Goal: Transaction & Acquisition: Purchase product/service

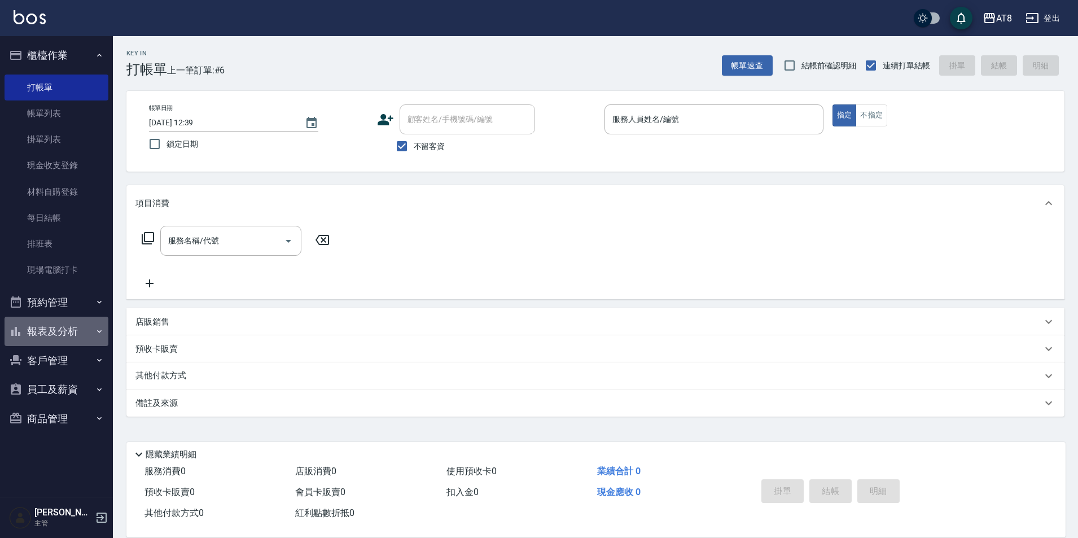
click at [53, 332] on button "報表及分析" at bounding box center [57, 331] width 104 height 29
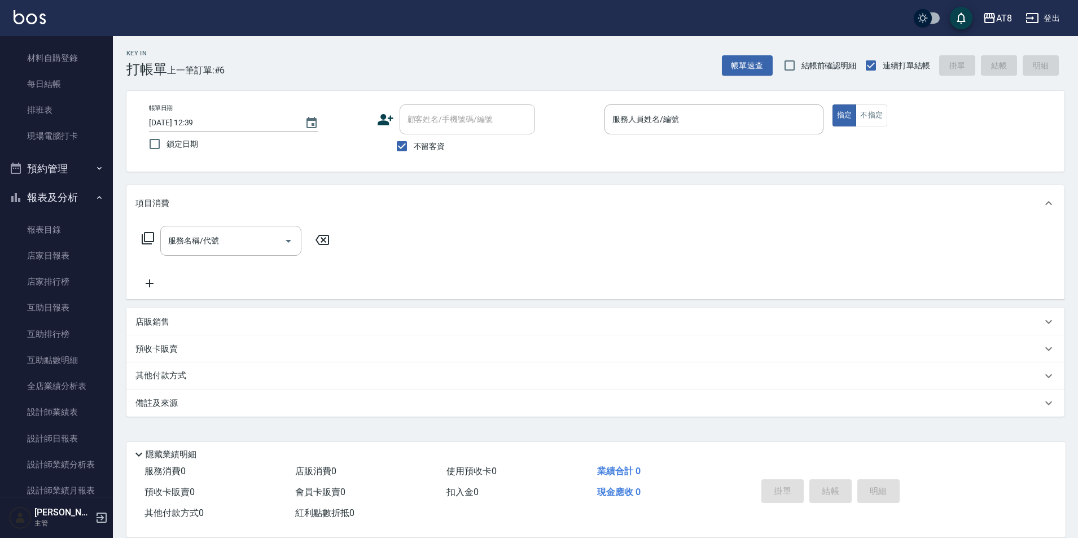
scroll to position [139, 0]
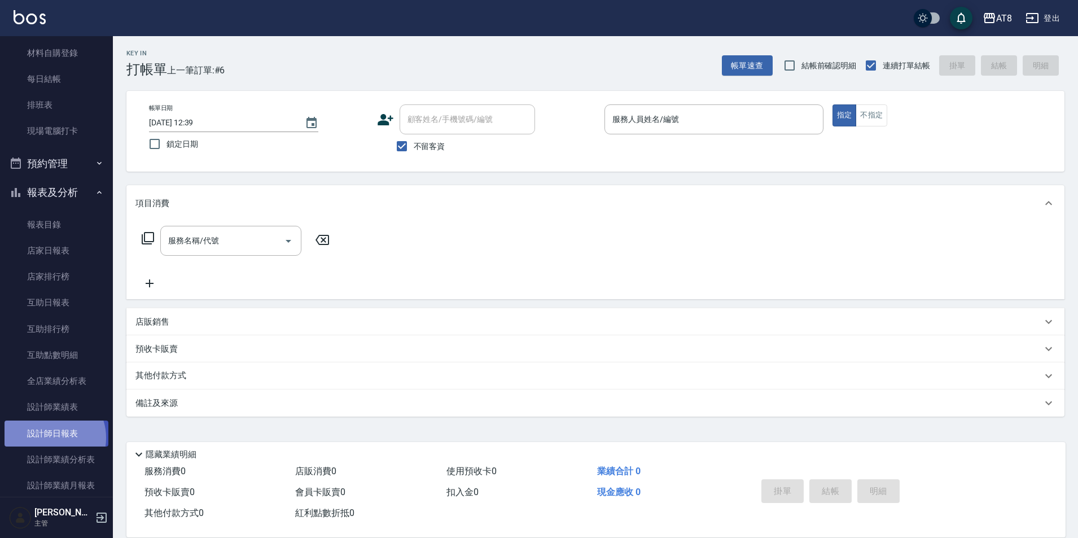
click at [50, 437] on link "設計師日報表" at bounding box center [57, 433] width 104 height 26
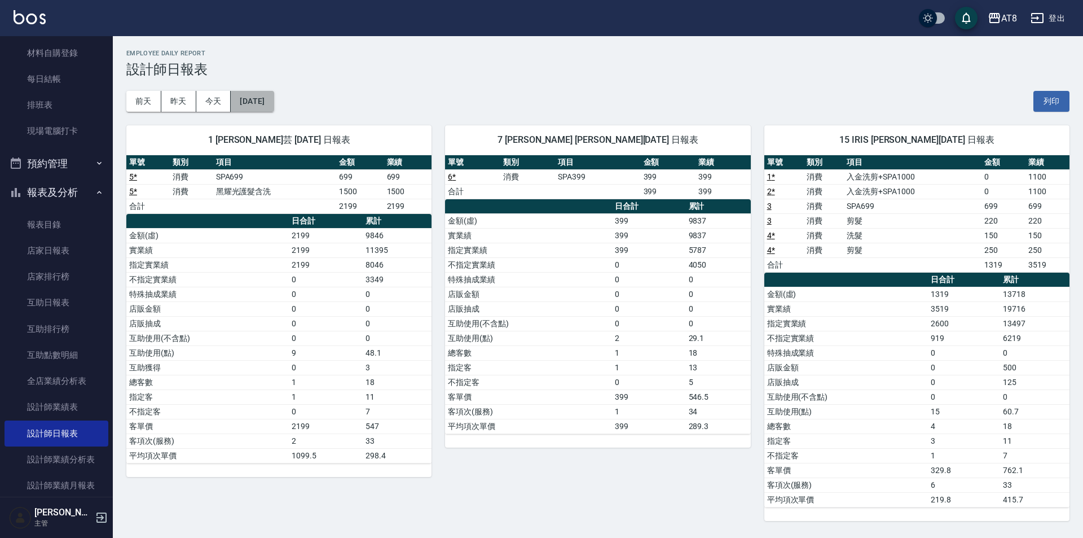
click at [274, 92] on button "[DATE]" at bounding box center [252, 101] width 43 height 21
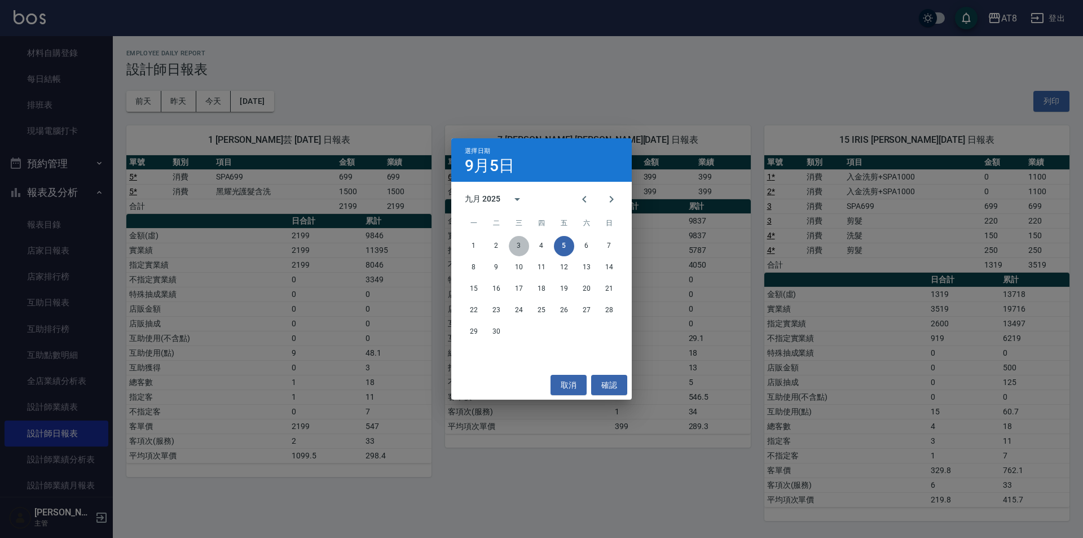
click at [521, 244] on button "3" at bounding box center [519, 246] width 20 height 20
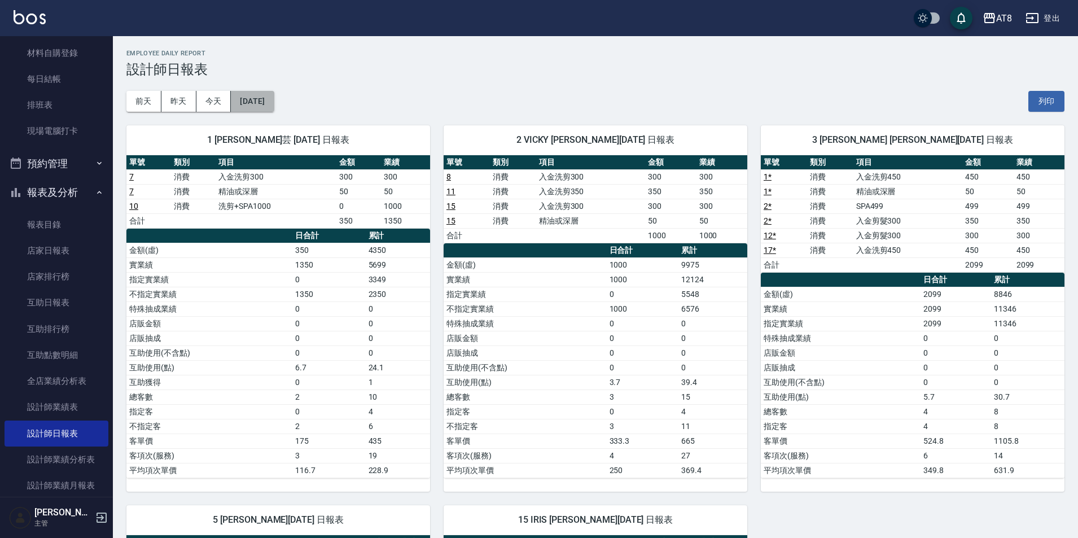
click at [274, 104] on button "[DATE]" at bounding box center [252, 101] width 43 height 21
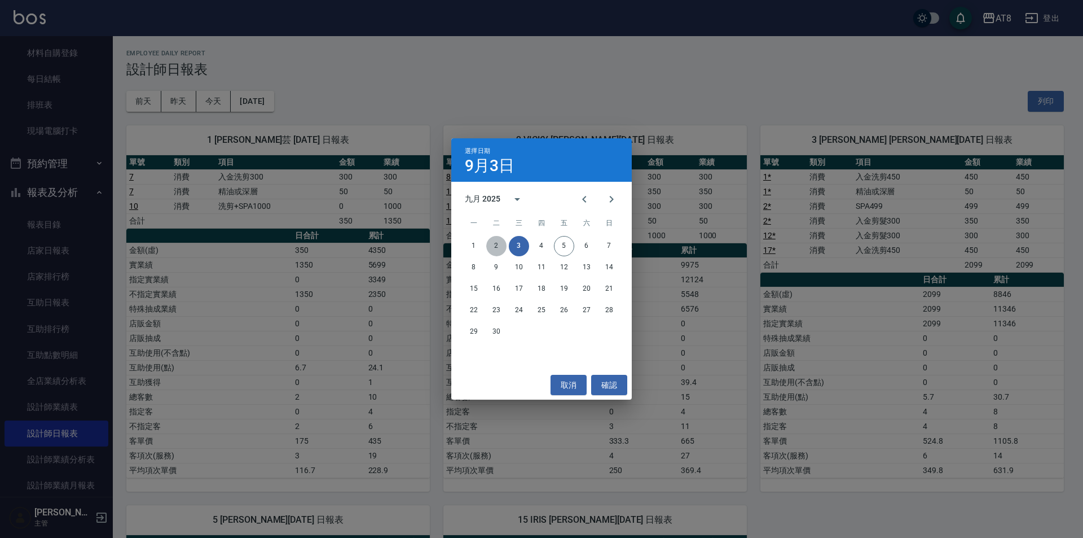
click at [489, 244] on button "2" at bounding box center [496, 246] width 20 height 20
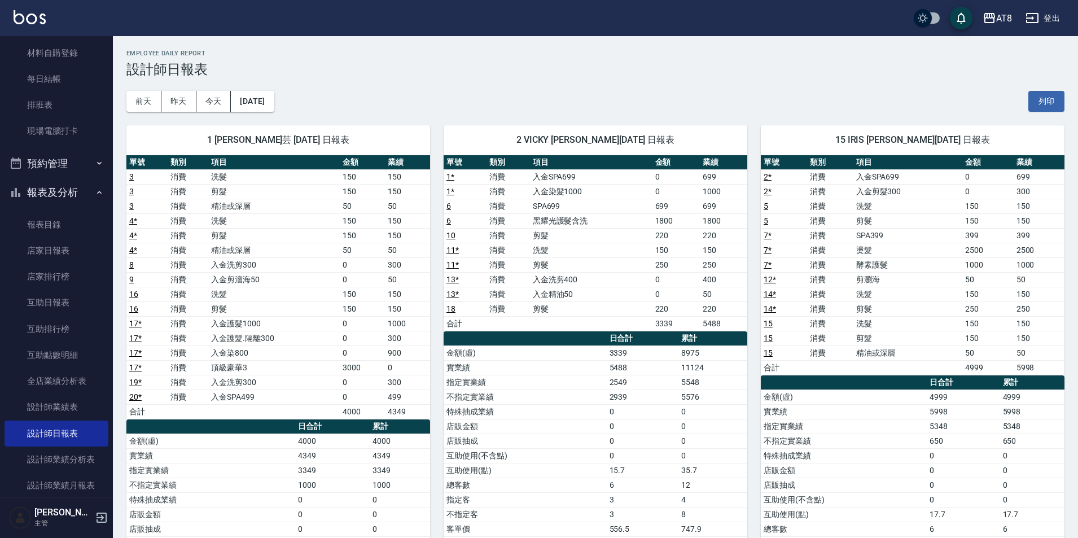
click at [37, 12] on img at bounding box center [30, 17] width 32 height 14
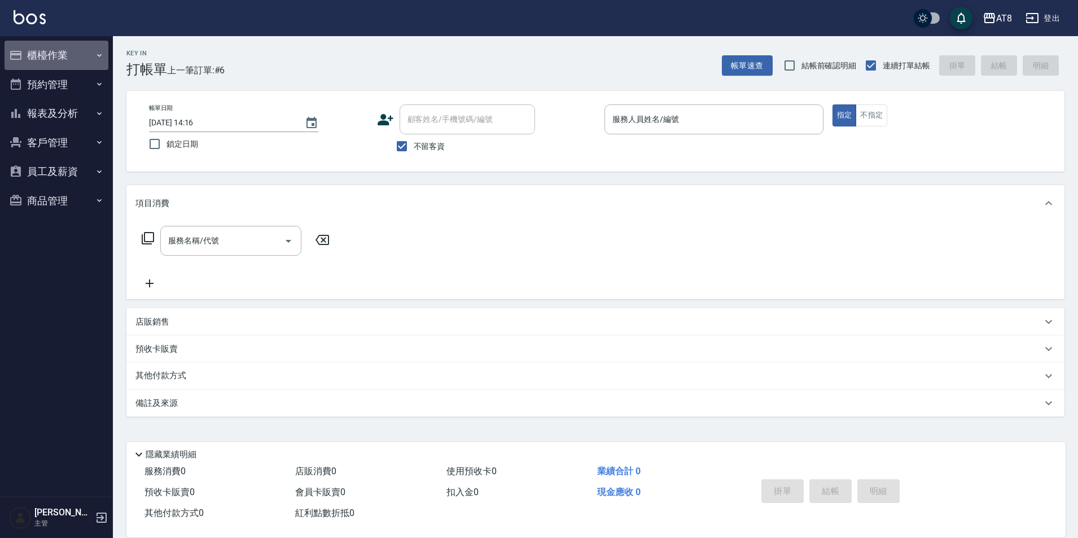
click at [54, 55] on button "櫃檯作業" at bounding box center [57, 55] width 104 height 29
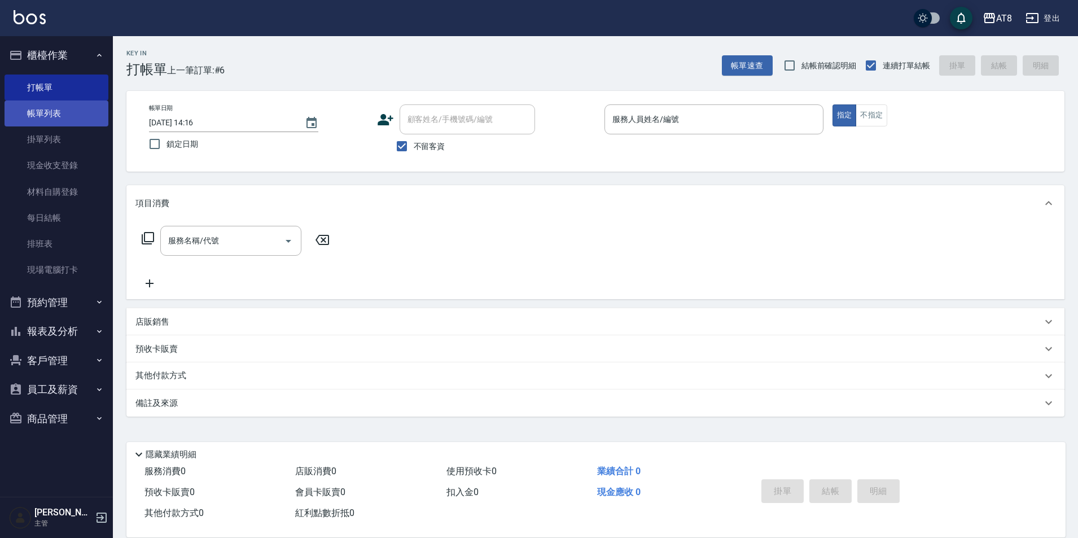
click at [76, 115] on link "帳單列表" at bounding box center [57, 113] width 104 height 26
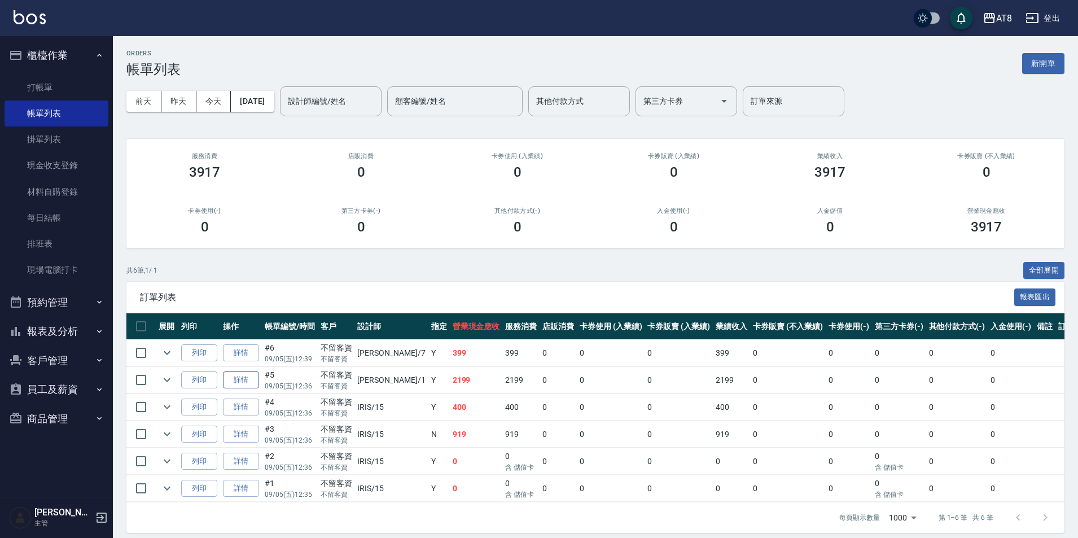
click at [239, 389] on link "詳情" at bounding box center [241, 379] width 36 height 17
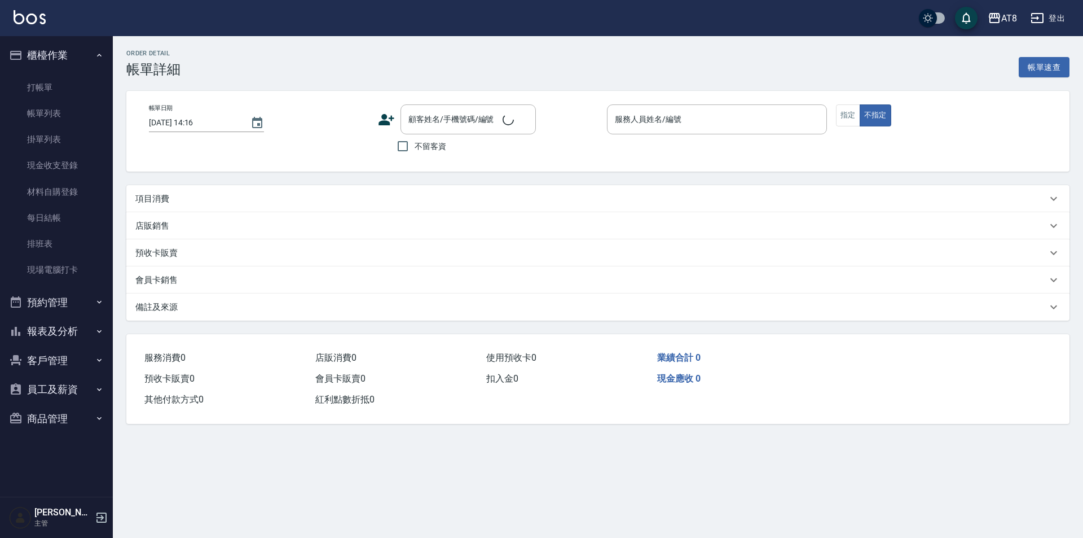
type input "[DATE] 12:36"
checkbox input "true"
type input "YUKI-1"
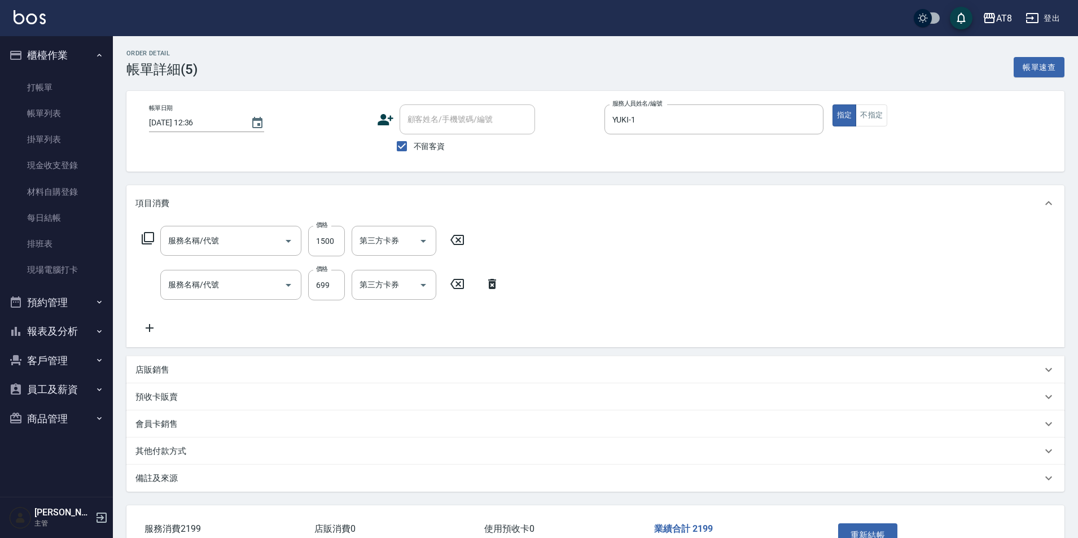
type input "黑耀光護髮含洗(51800)"
type input "SPA699(6699)"
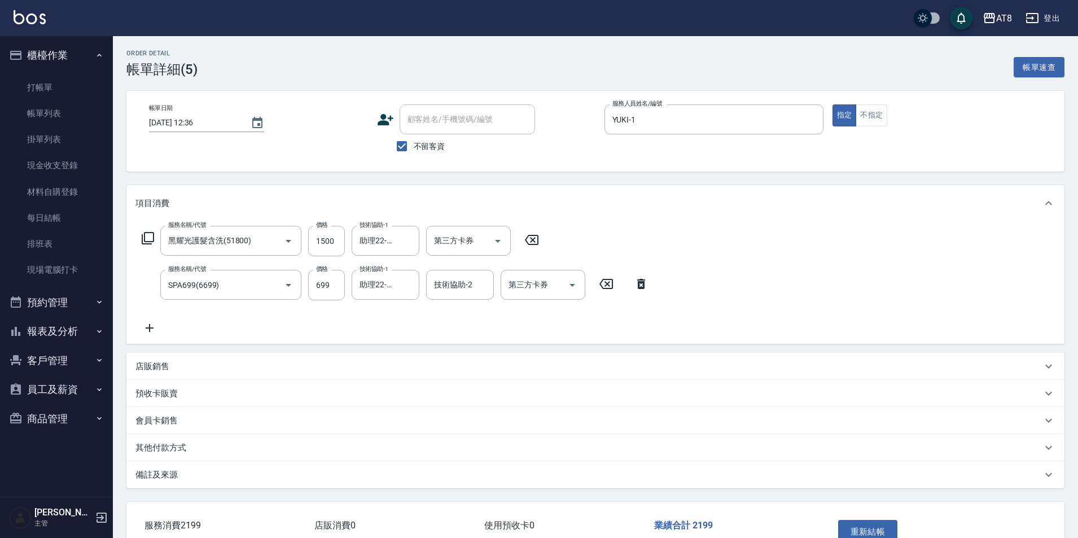
click at [539, 238] on icon at bounding box center [531, 240] width 28 height 14
click at [644, 290] on icon at bounding box center [641, 283] width 28 height 14
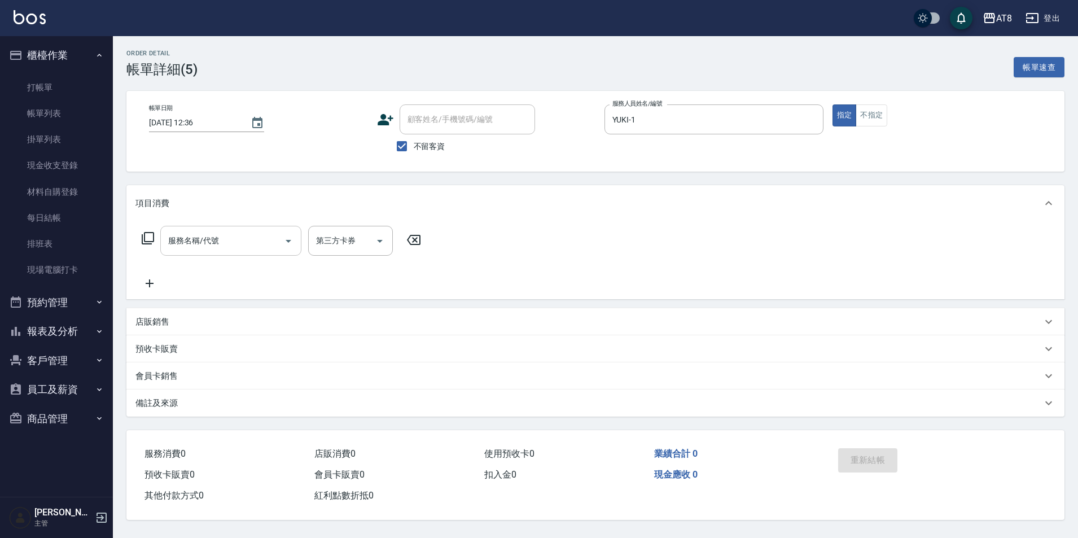
click at [217, 245] on input "服務名稱/代號" at bounding box center [222, 241] width 114 height 20
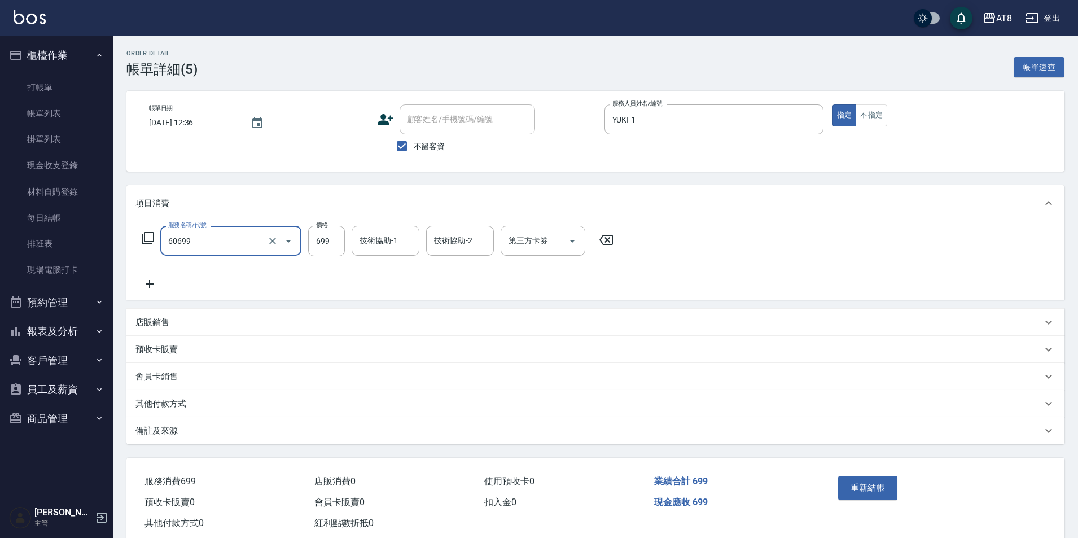
type input "入金SPA699(60699)"
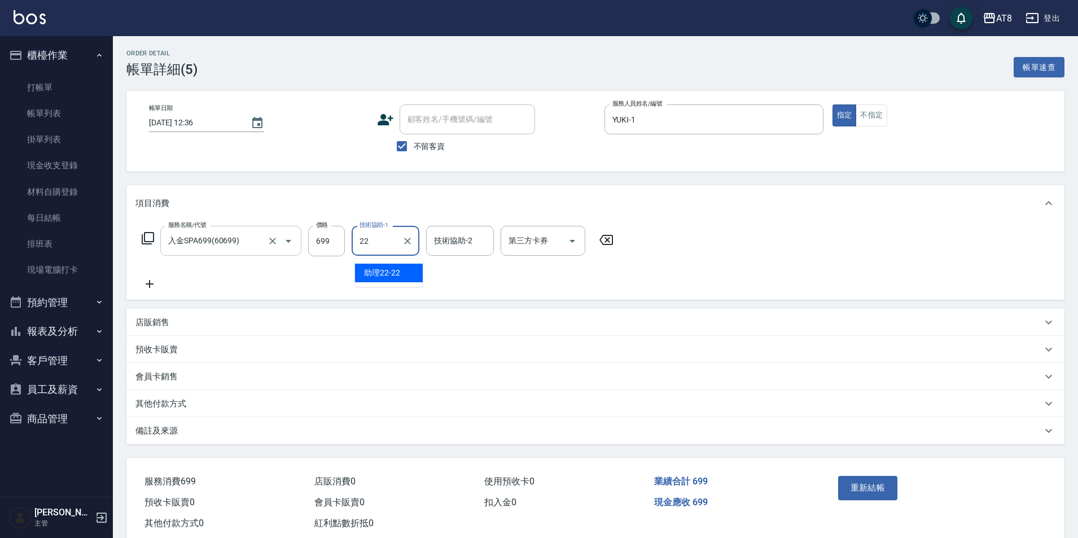
type input "助理22-22"
click at [152, 244] on icon at bounding box center [148, 238] width 12 height 12
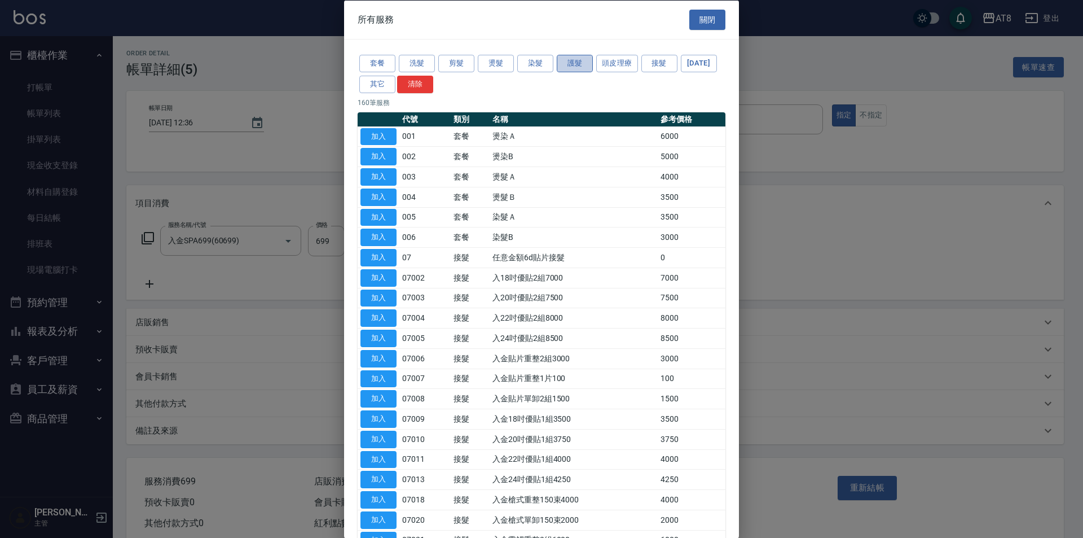
click at [574, 67] on button "護髮" at bounding box center [575, 63] width 36 height 17
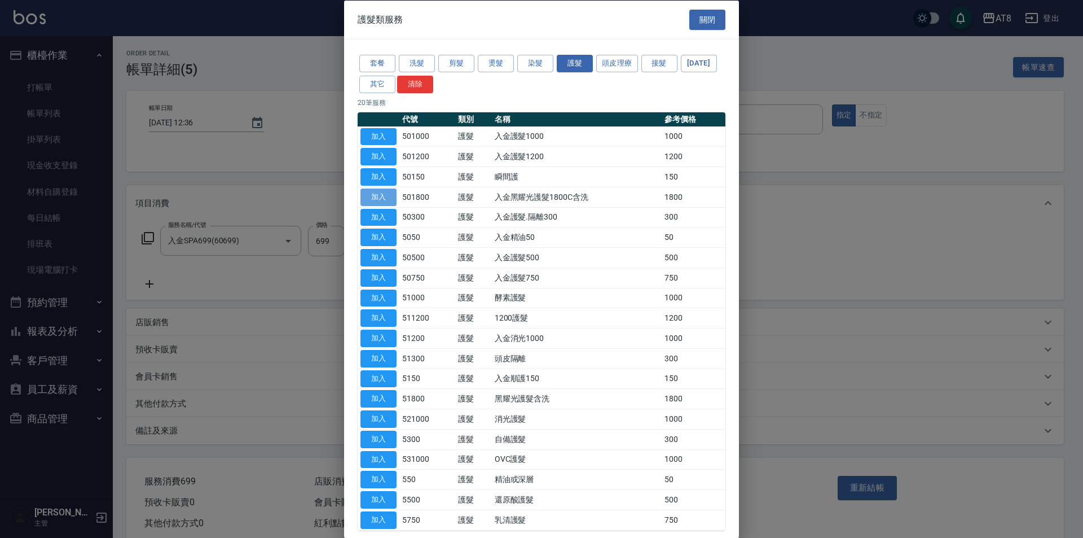
click at [375, 205] on button "加入" at bounding box center [379, 196] width 36 height 17
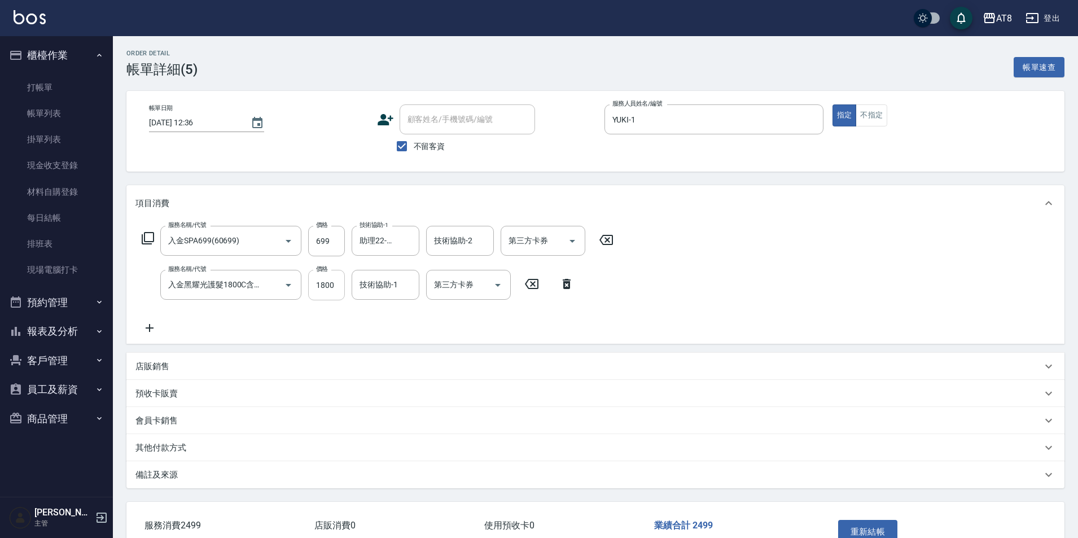
click at [324, 289] on input "1800" at bounding box center [326, 285] width 37 height 30
type input "1500"
type input "助理22-22"
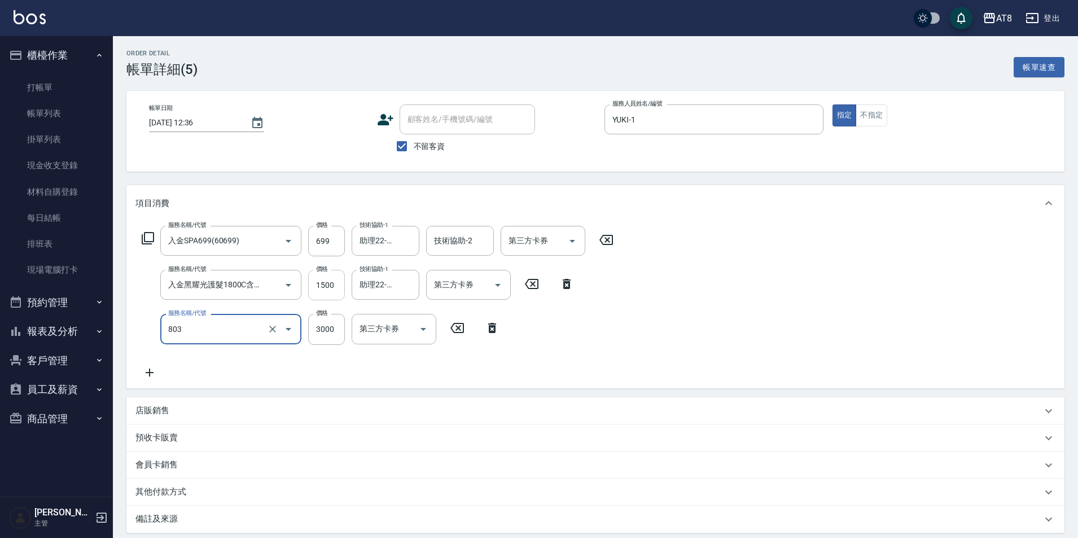
type input "頂級豪華3(803)"
click at [495, 287] on icon "Open" at bounding box center [498, 285] width 6 height 3
type input "1243"
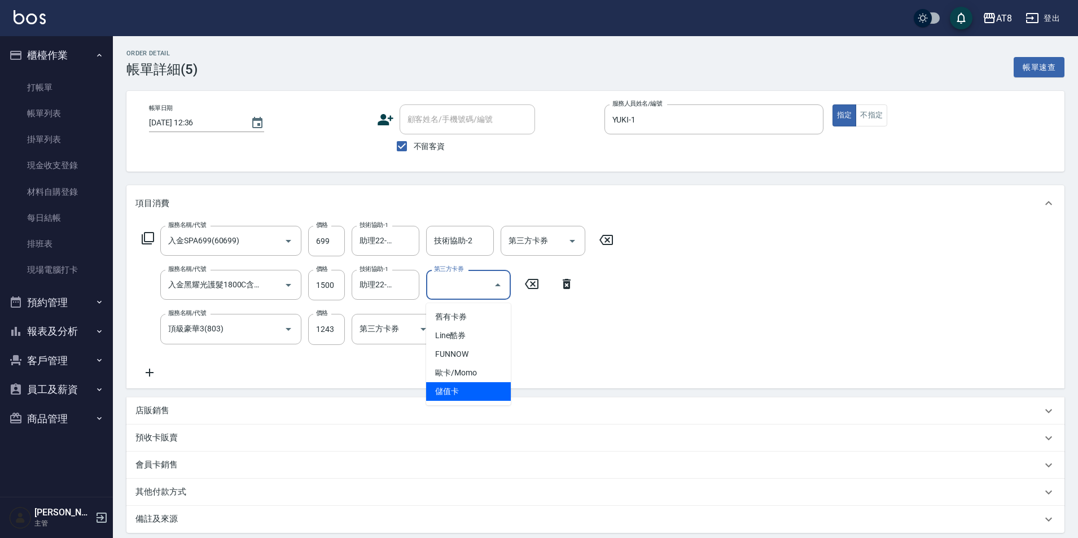
click at [477, 387] on span "儲值卡" at bounding box center [468, 391] width 85 height 19
type input "儲值卡"
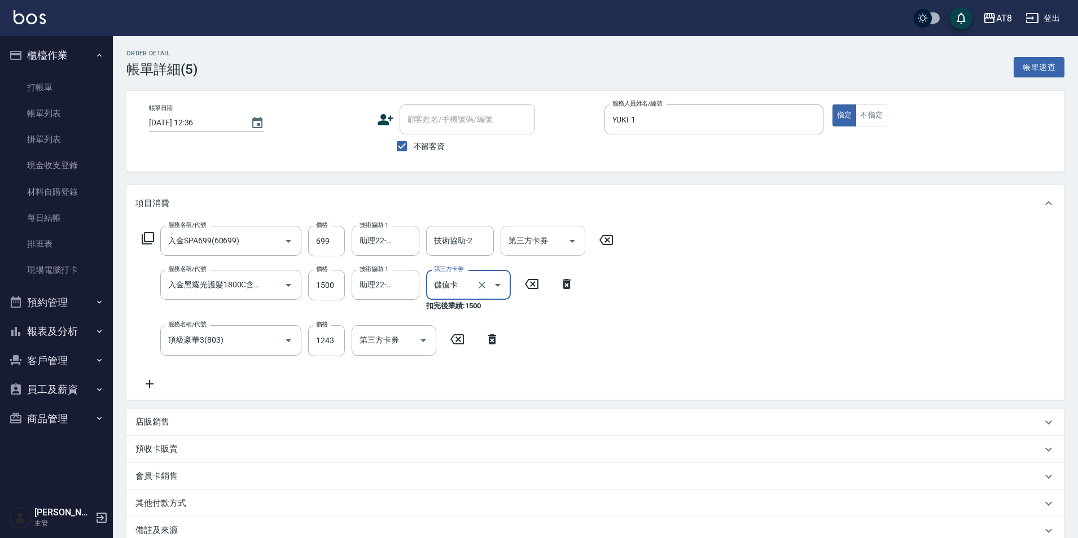
click at [571, 244] on icon "Open" at bounding box center [572, 241] width 14 height 14
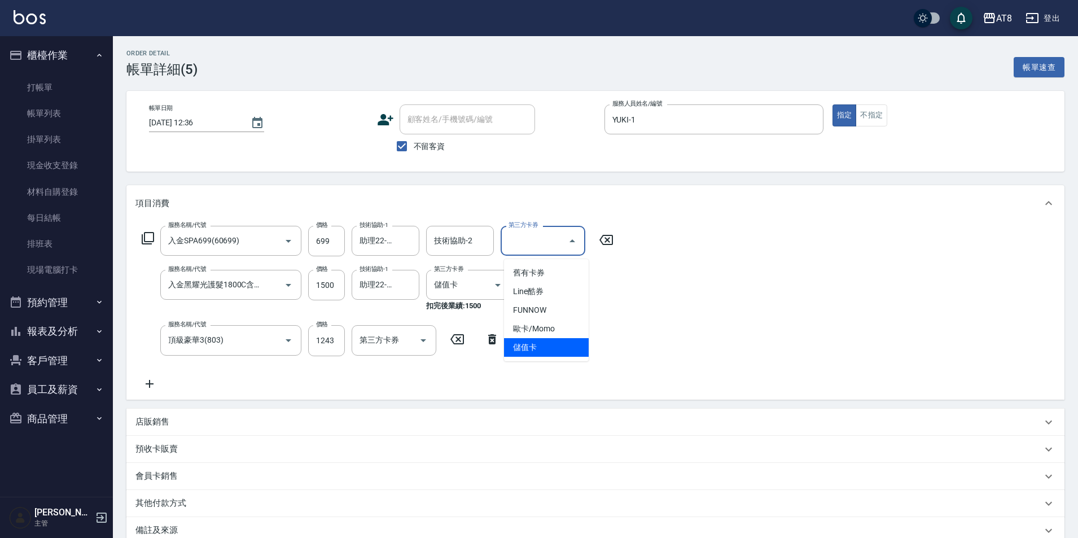
click at [563, 348] on span "儲值卡" at bounding box center [546, 347] width 85 height 19
type input "儲值卡"
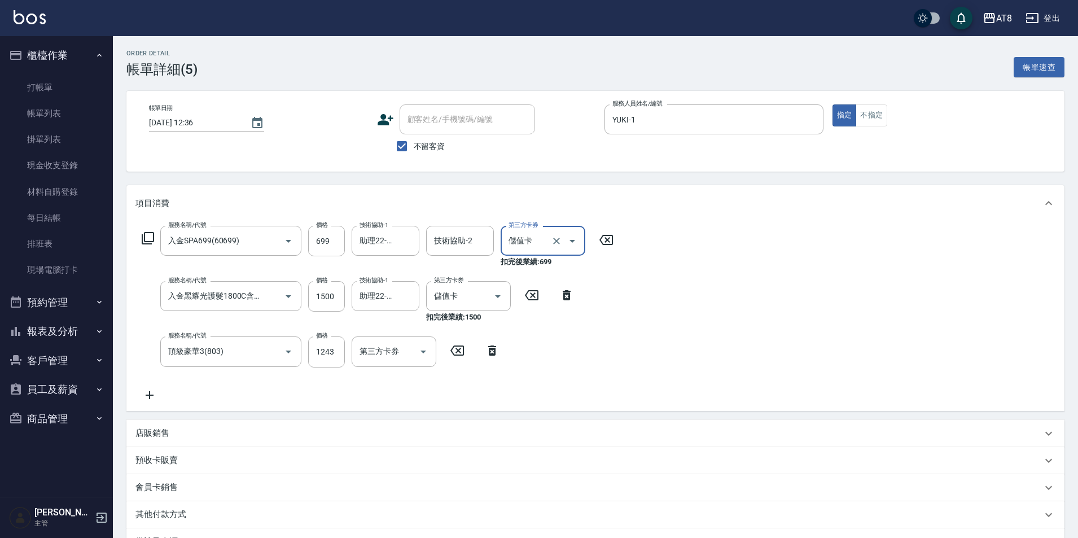
scroll to position [155, 0]
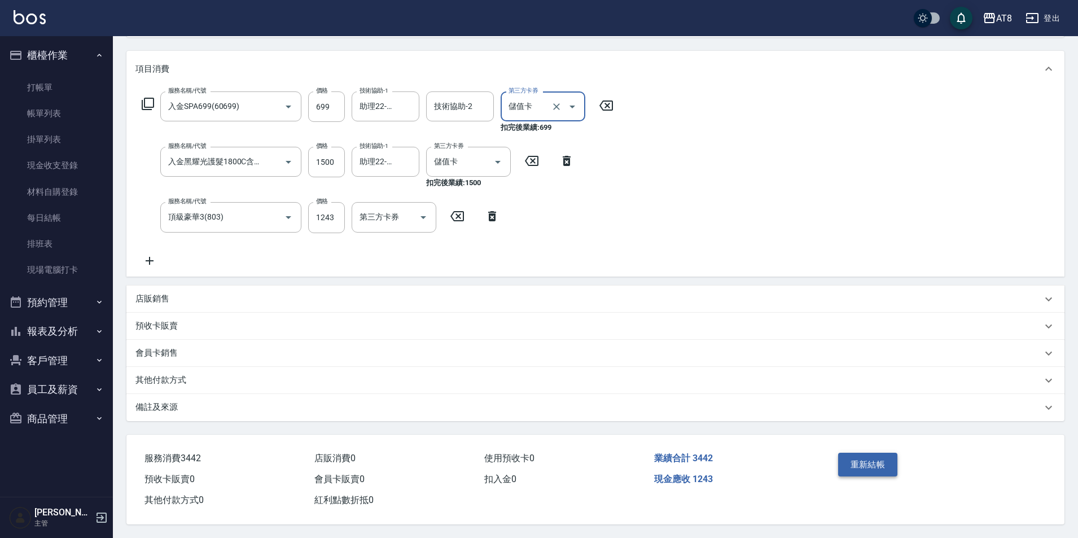
click at [846, 452] on button "重新結帳" at bounding box center [868, 464] width 60 height 24
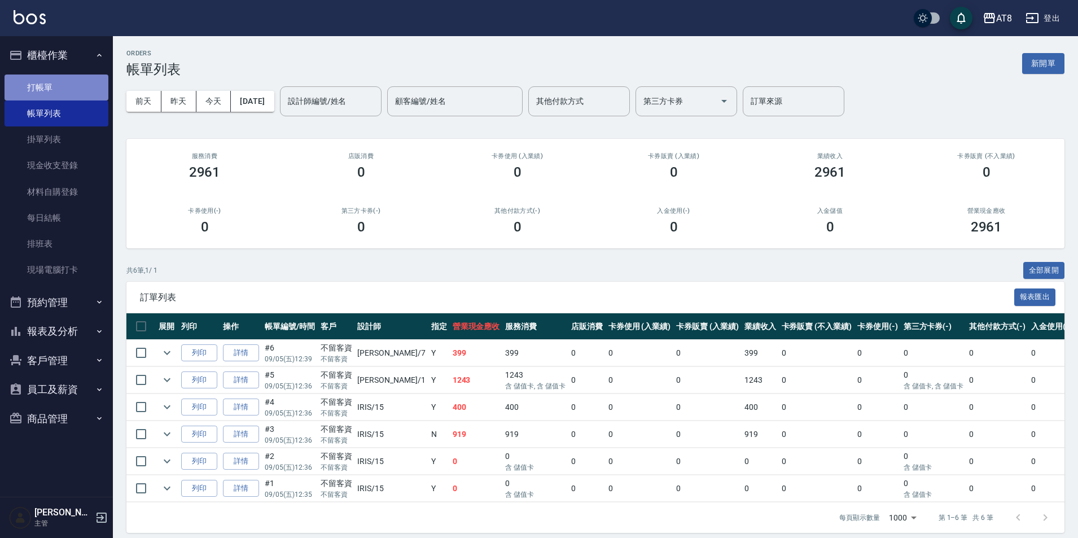
click at [73, 89] on link "打帳單" at bounding box center [57, 87] width 104 height 26
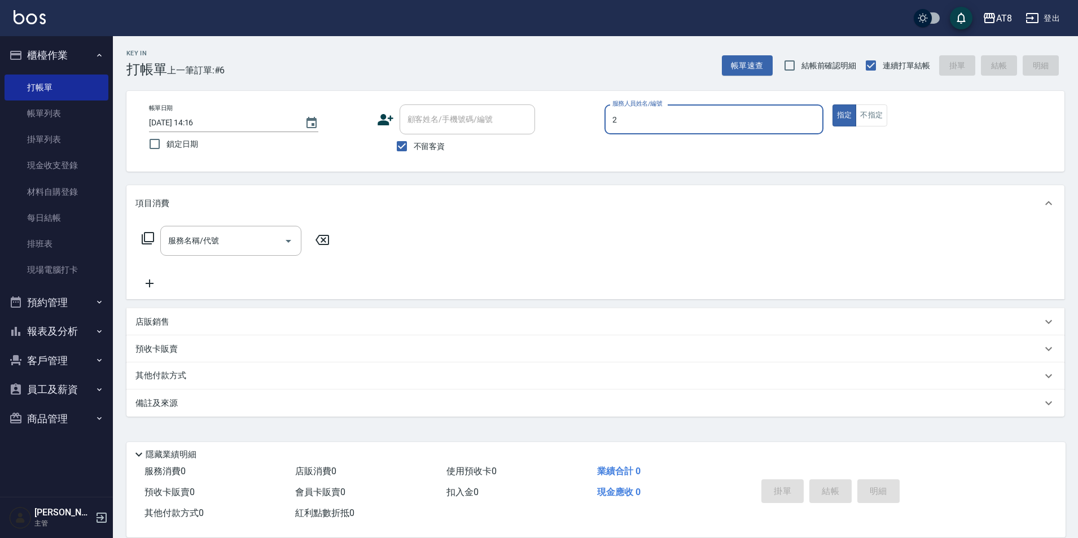
type input "VICKY-2"
type button "true"
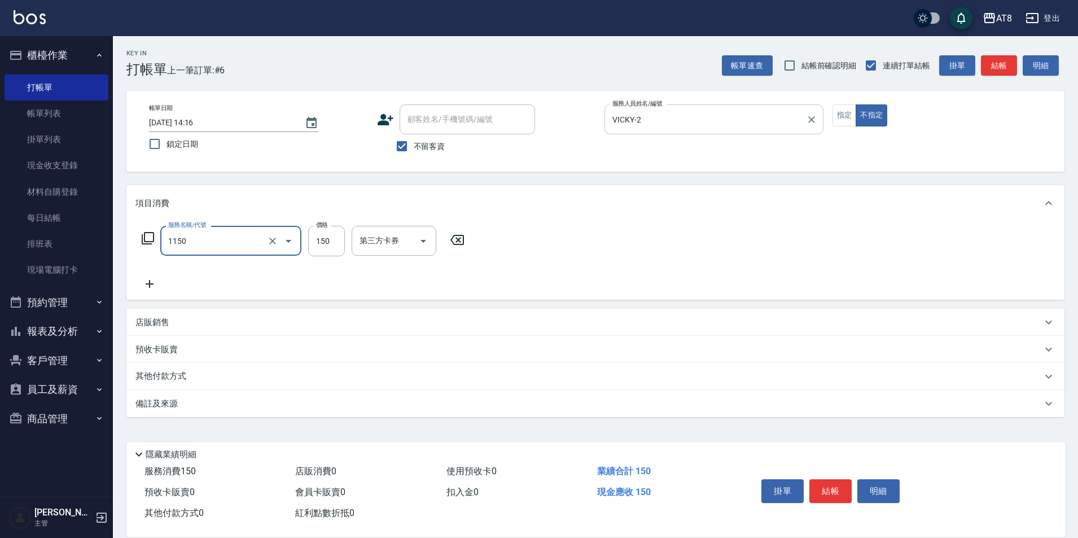
type input "洗髮(1150)"
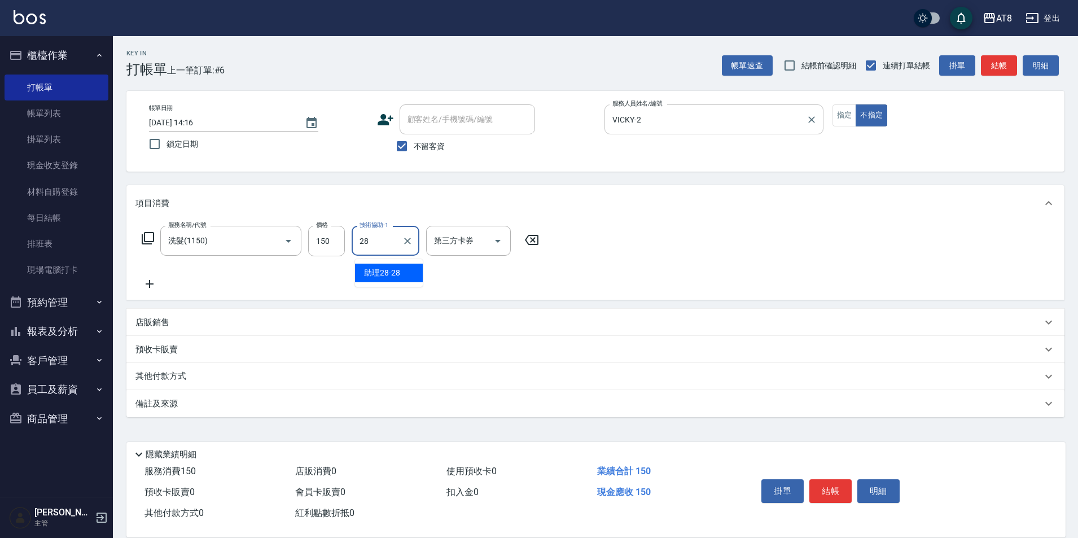
type input "助理28-28"
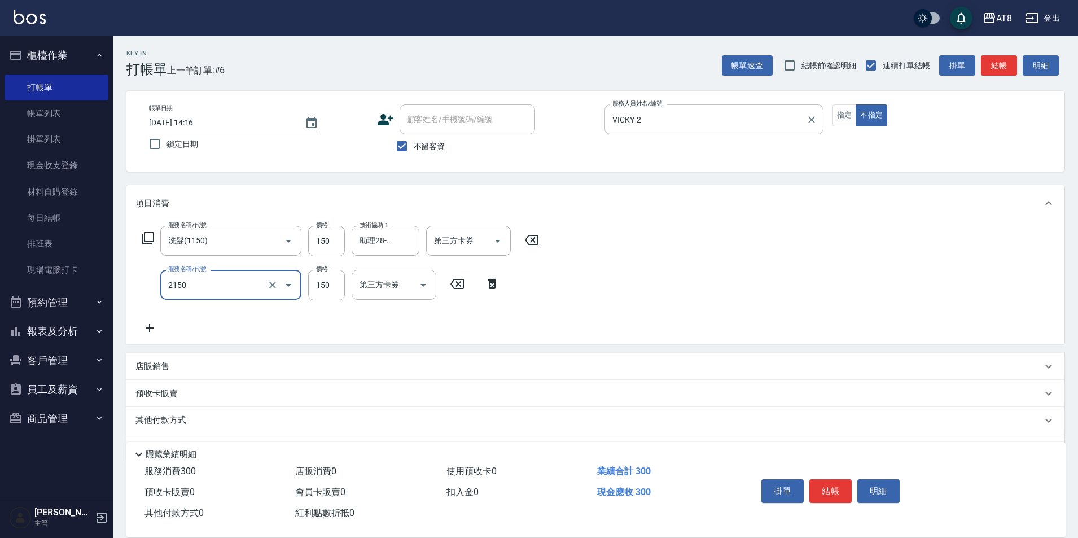
type input "剪髮(2150)"
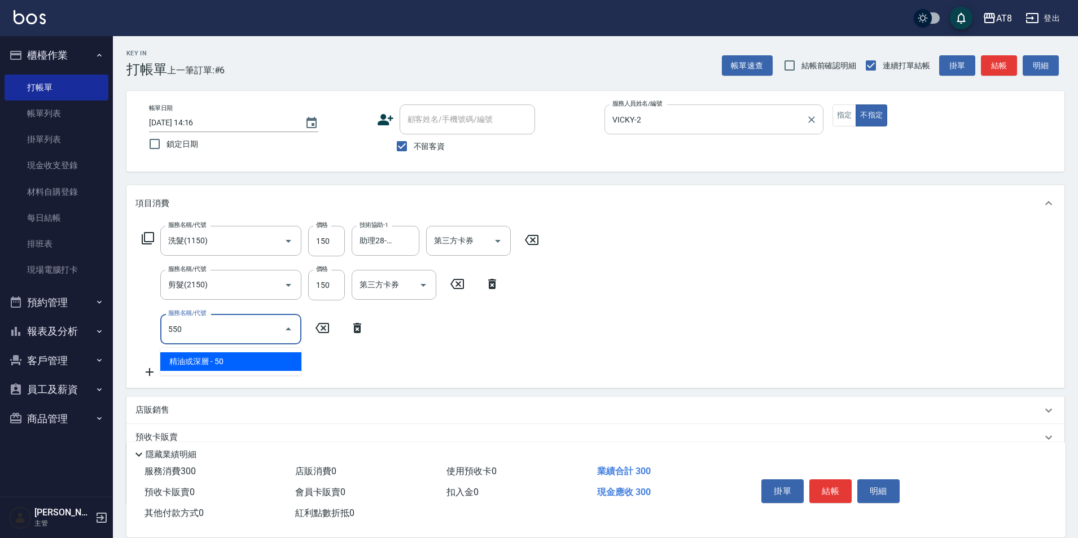
type input "精油或深層(550)"
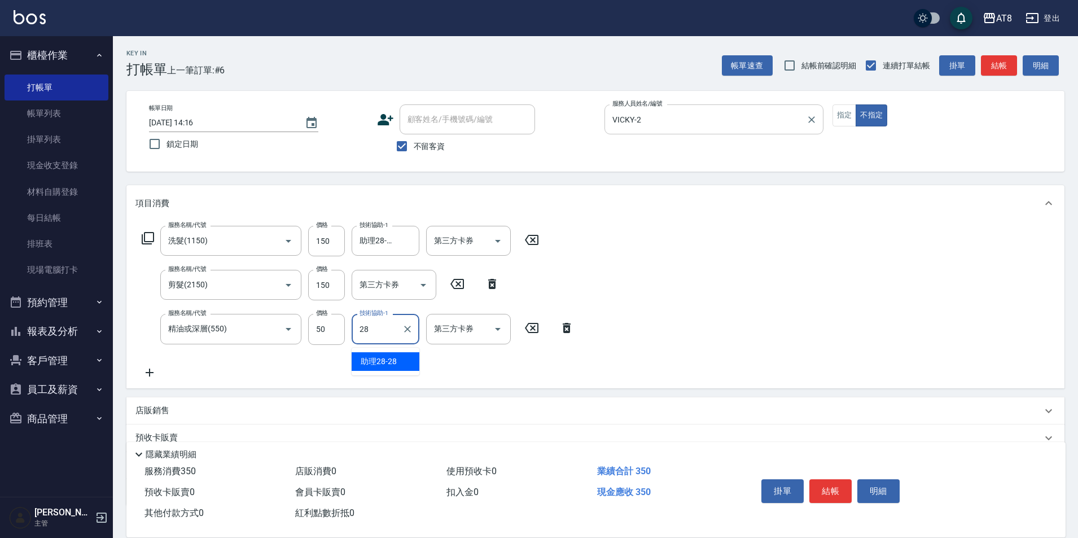
type input "助理28-28"
click at [838, 483] on button "結帳" at bounding box center [830, 491] width 42 height 24
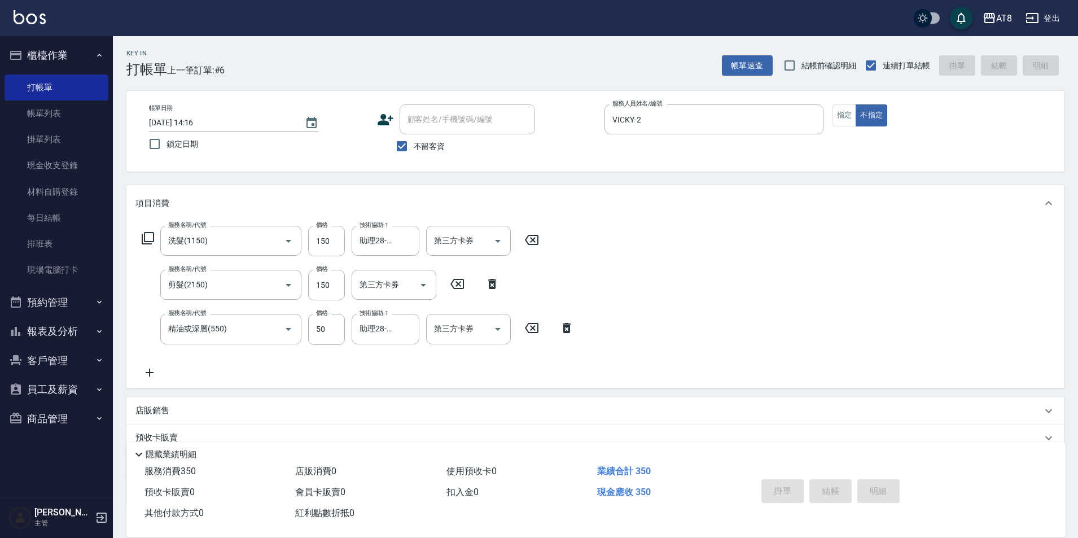
type input "[DATE] 14:17"
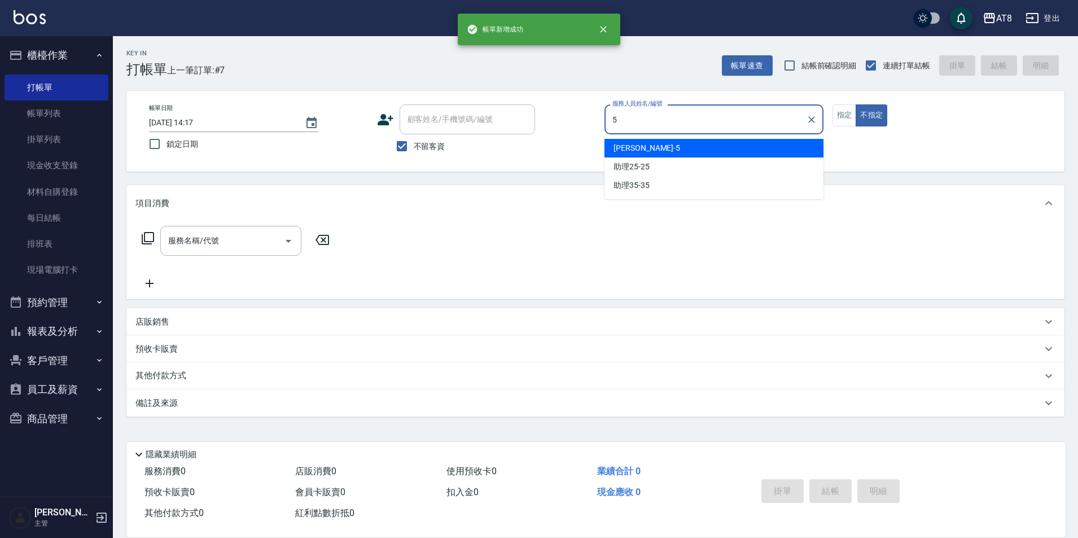
type input "HANK-5"
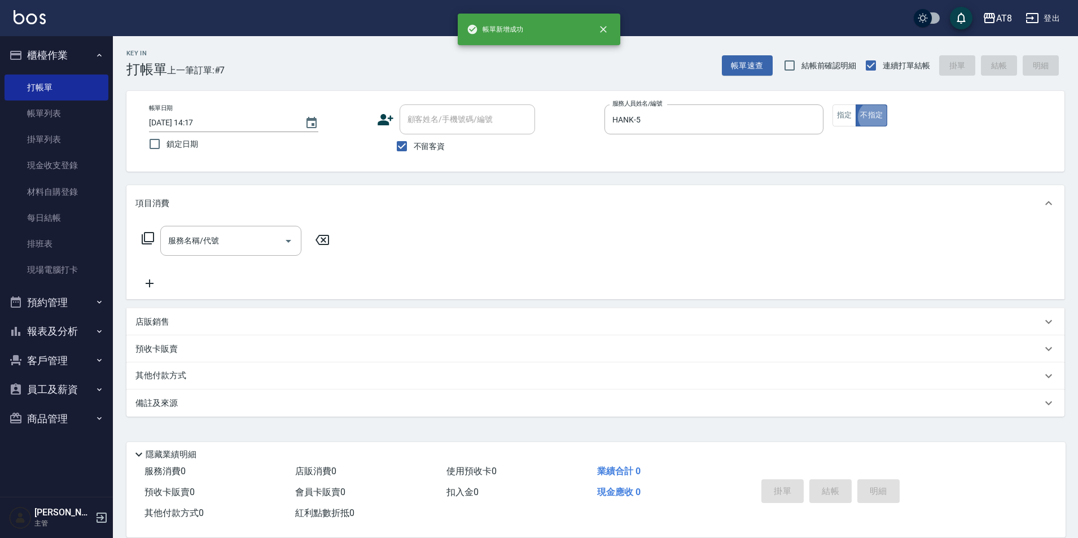
type button "false"
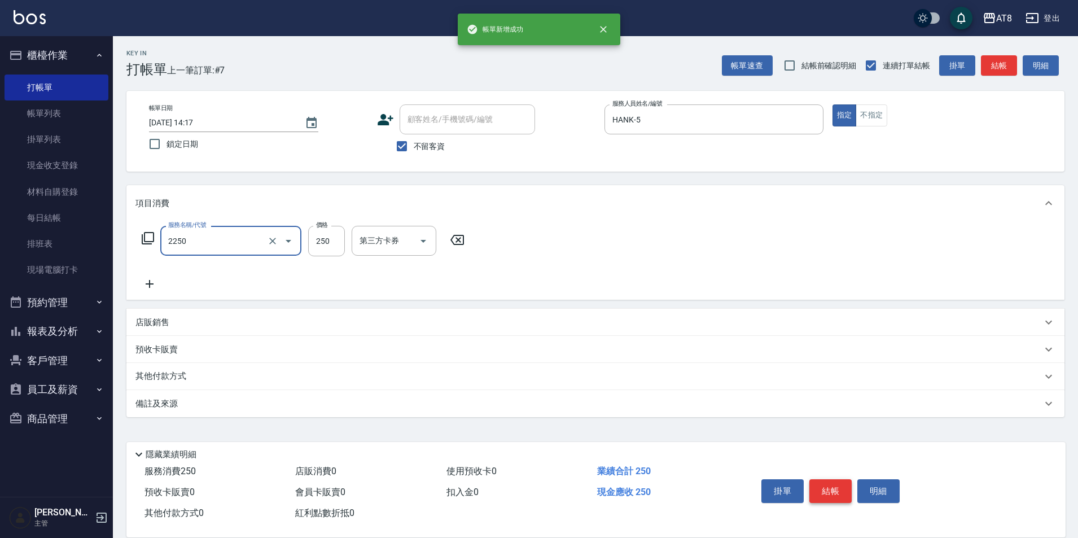
type input "剪髮(2250)"
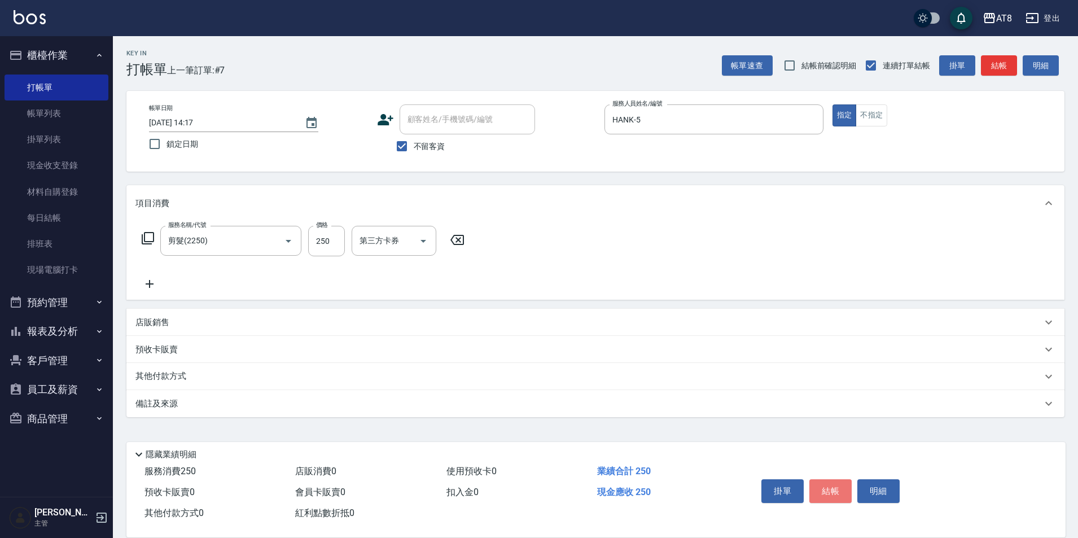
click at [838, 483] on button "結帳" at bounding box center [830, 491] width 42 height 24
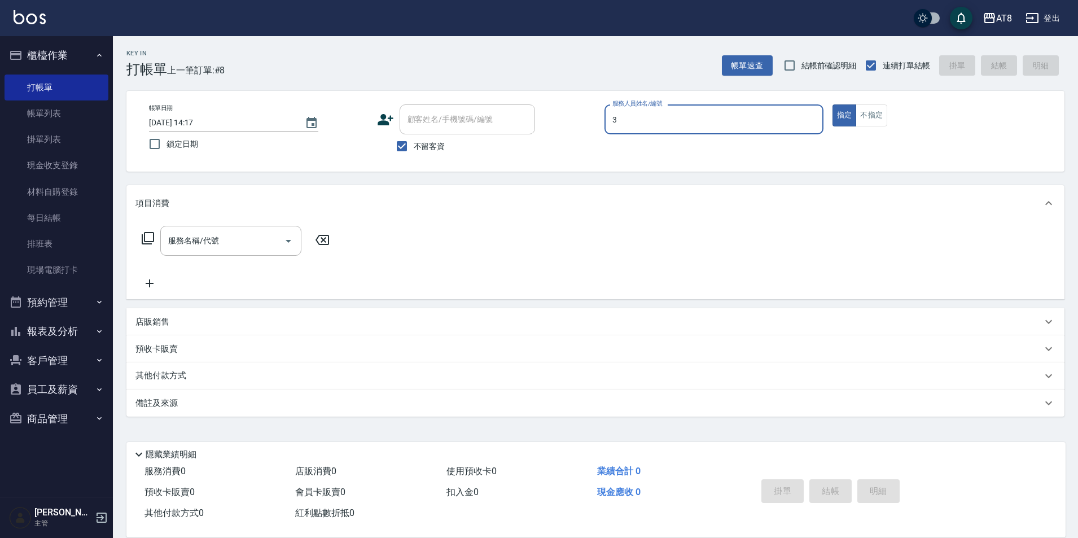
type input "[PERSON_NAME]-3"
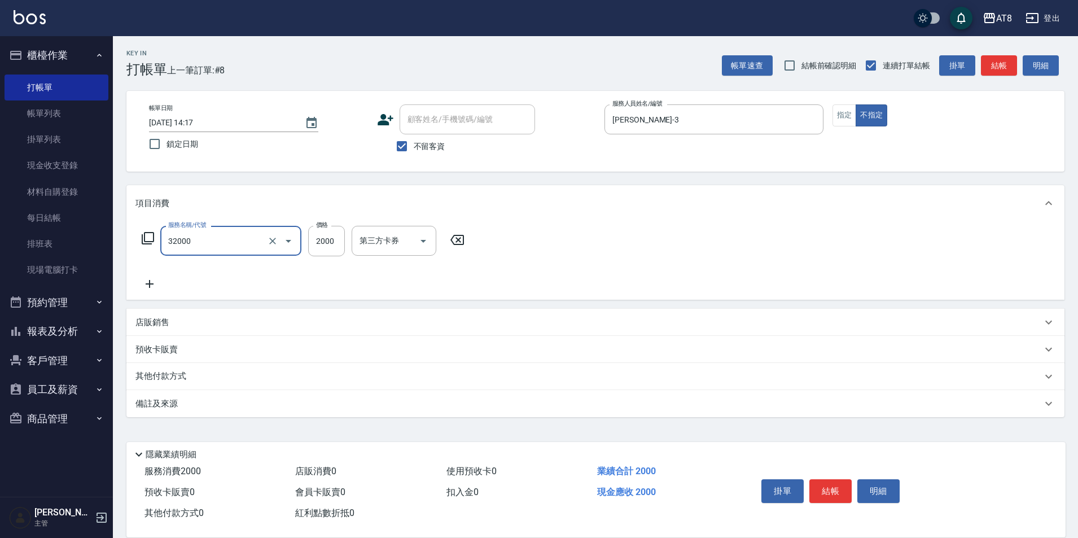
type input "燙髮(32000)"
click at [843, 479] on button "結帳" at bounding box center [830, 491] width 42 height 24
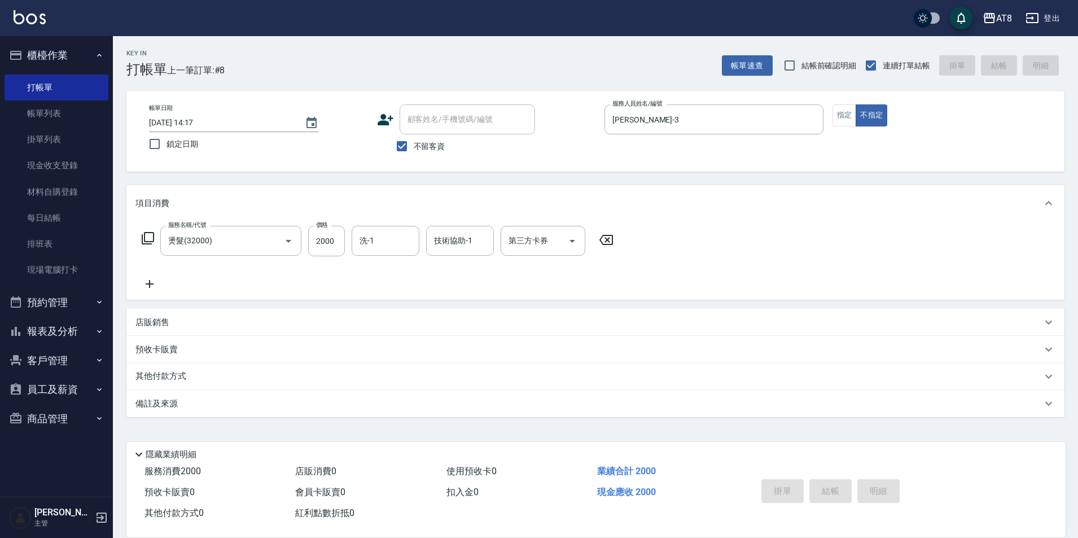
type input "[DATE] 14:49"
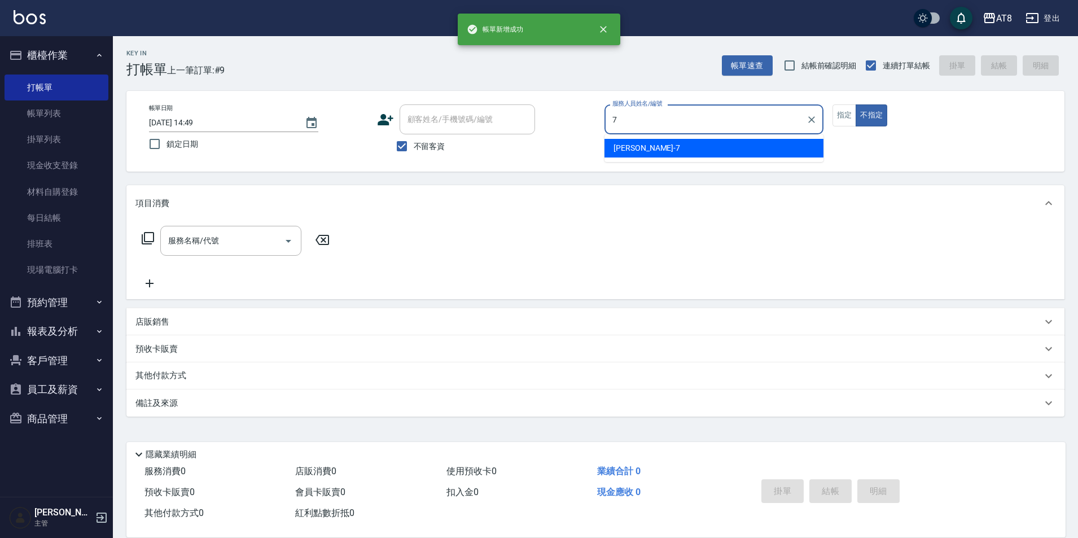
type input "[PERSON_NAME]-7"
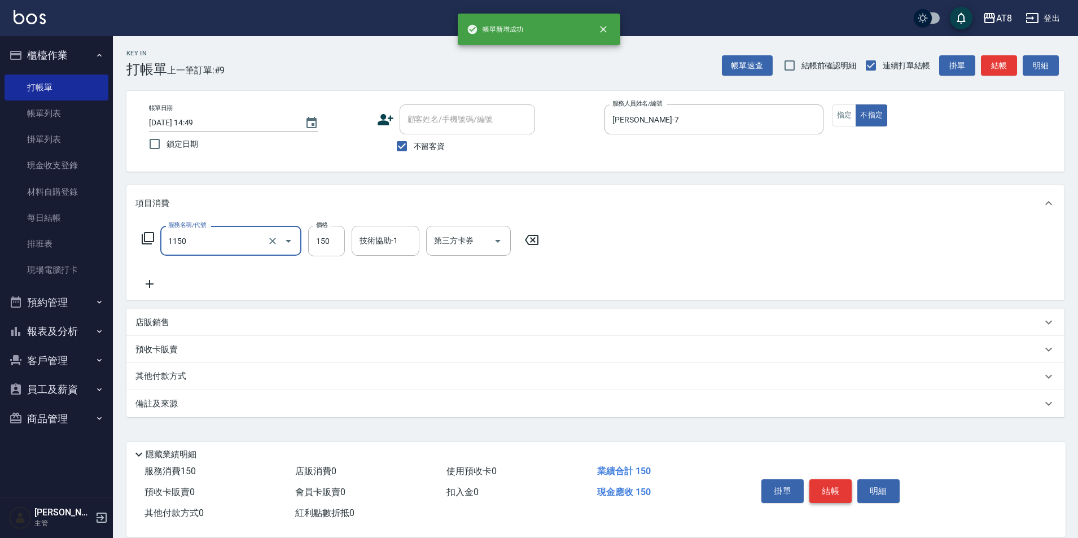
type input "洗髮(1150)"
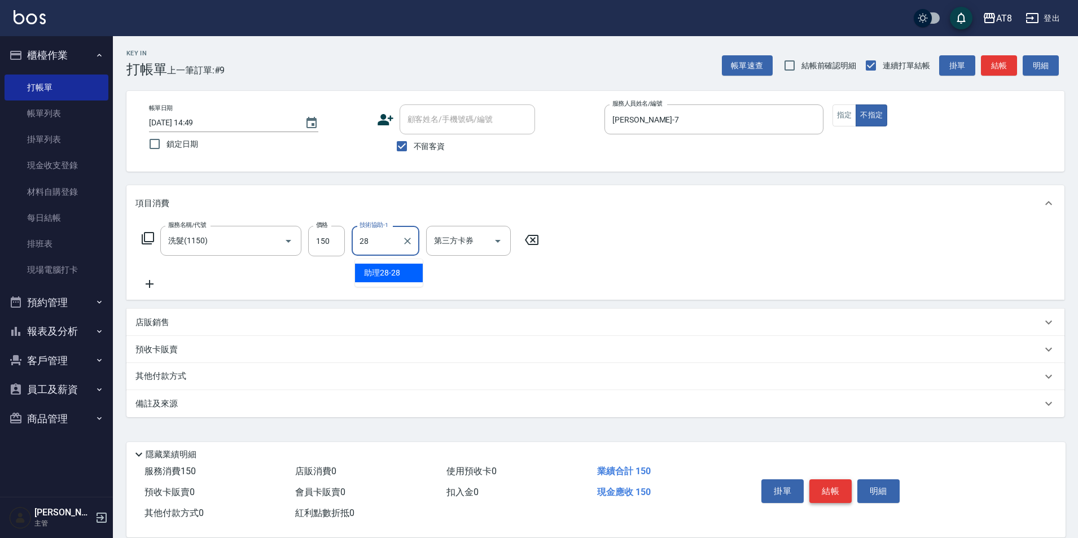
type input "助理28-28"
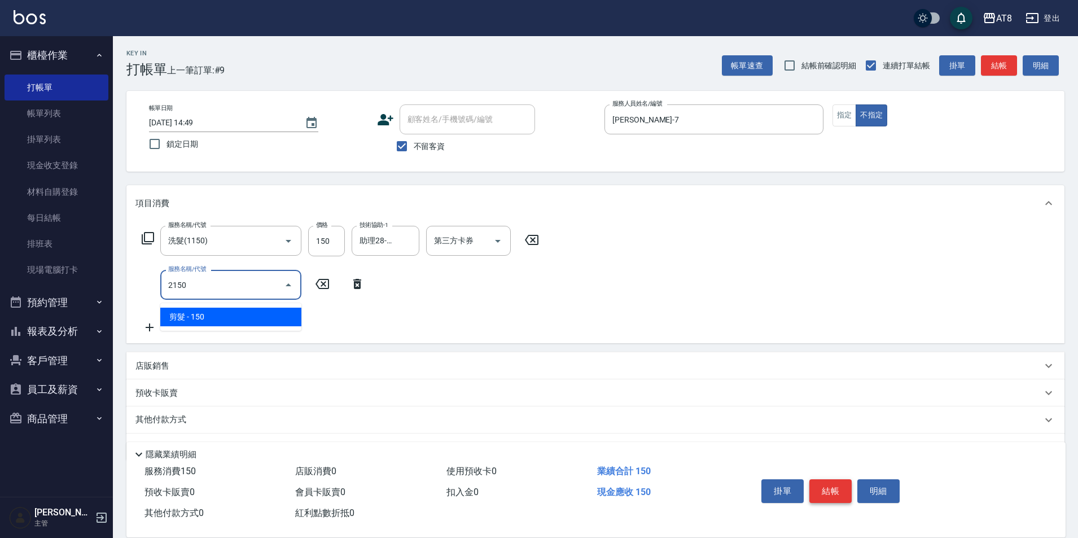
type input "剪髮(2150)"
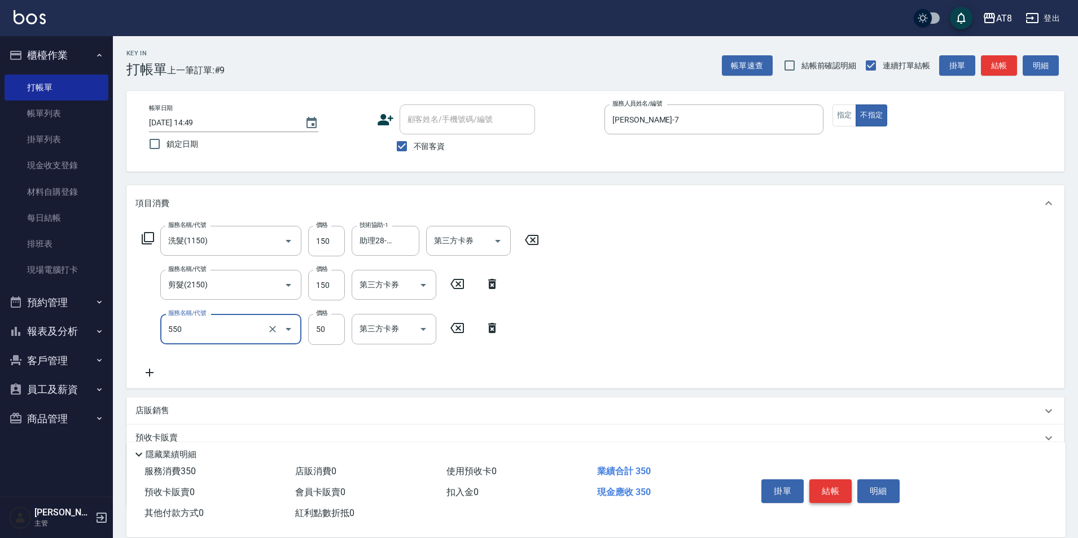
type input "精油或深層(550)"
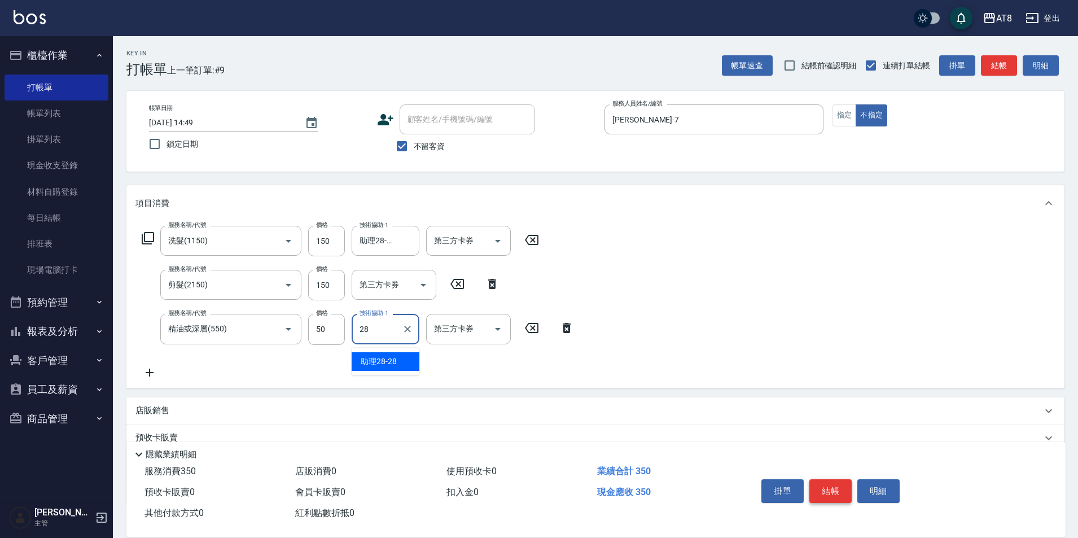
type input "助理28-28"
click at [843, 479] on button "結帳" at bounding box center [830, 491] width 42 height 24
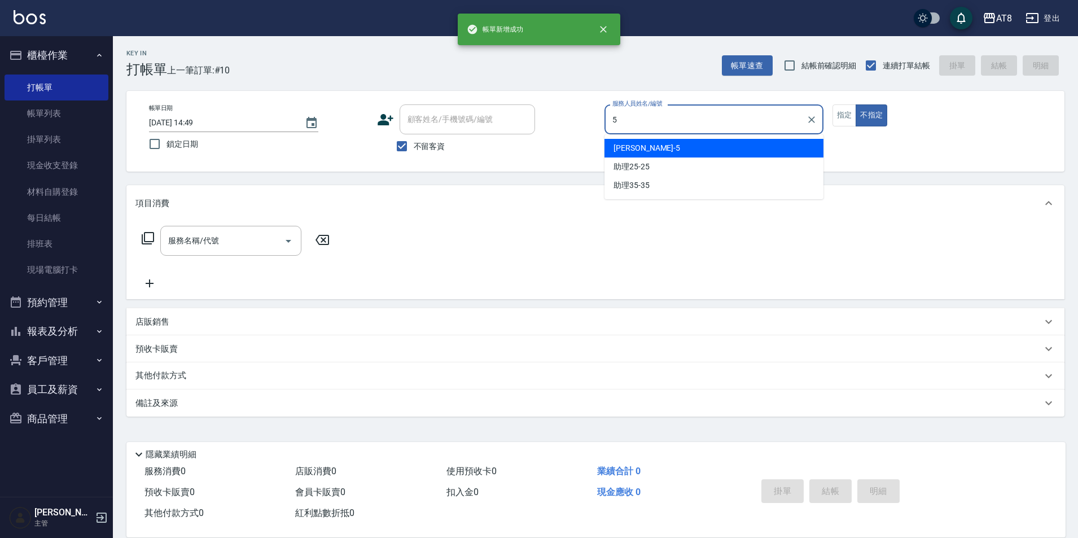
type input "HANK-5"
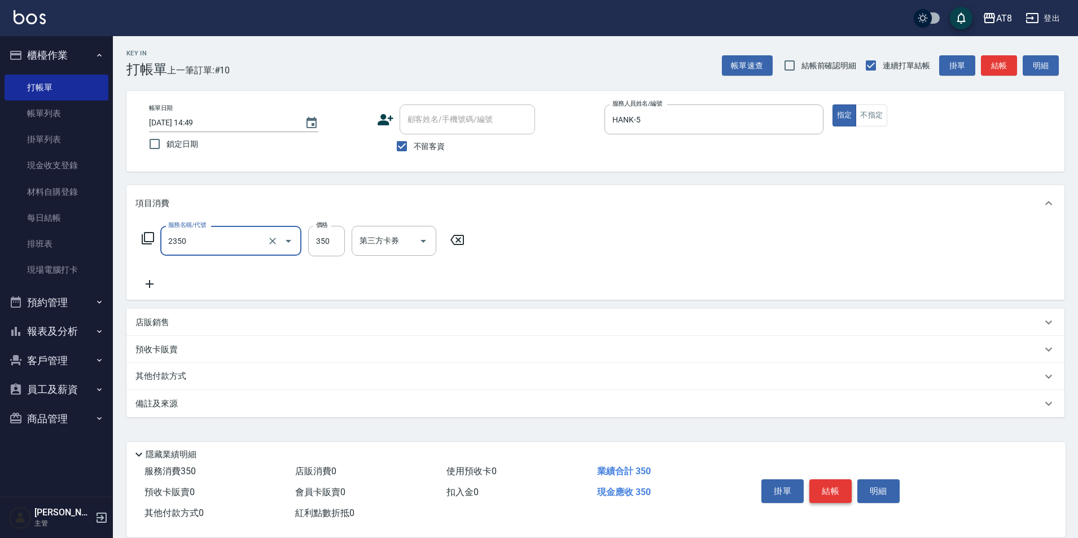
type input "入金洗剪350(2350)"
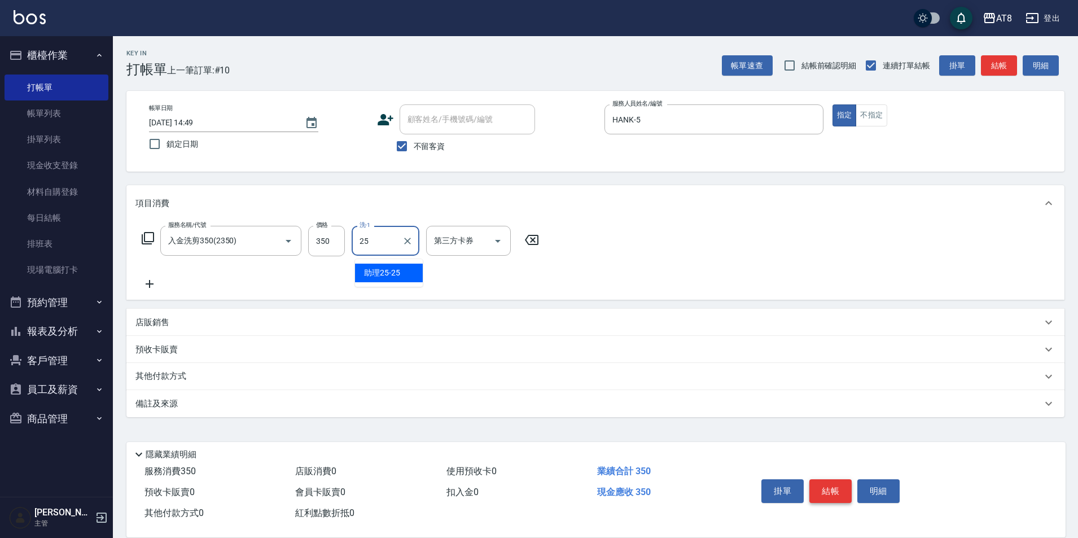
type input "助理25-25"
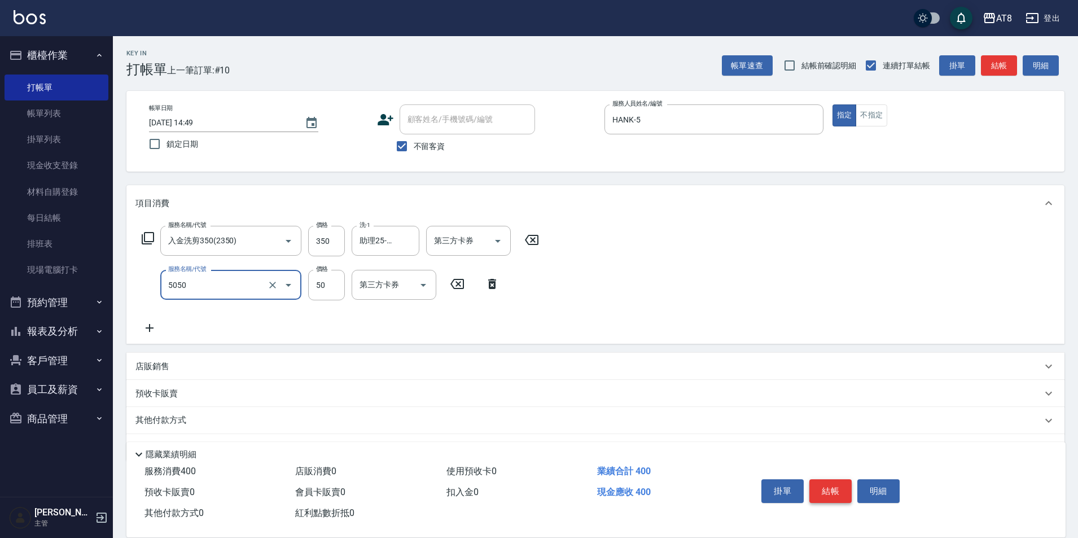
type input "入金精油50(5050)"
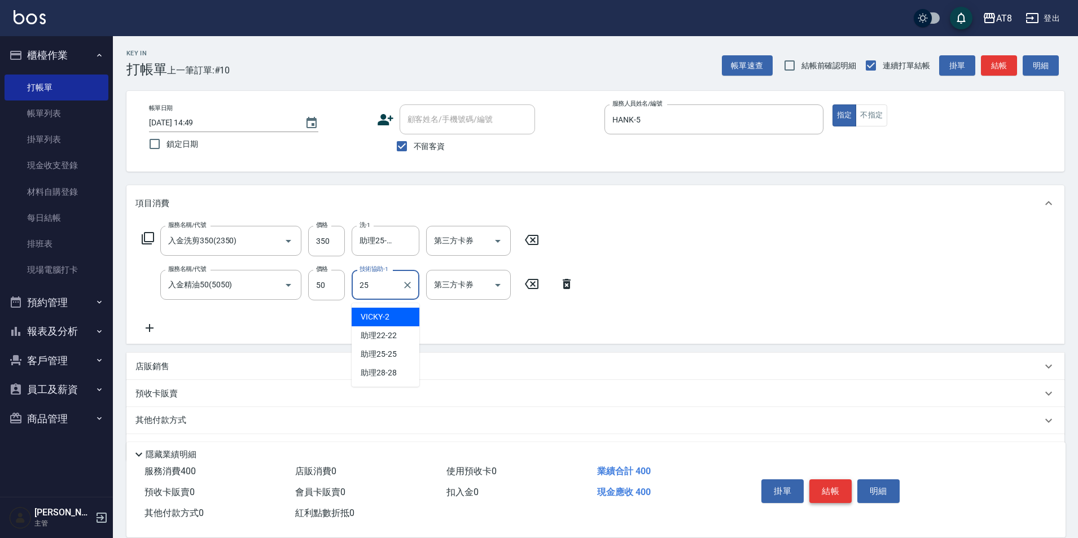
type input "助理25-25"
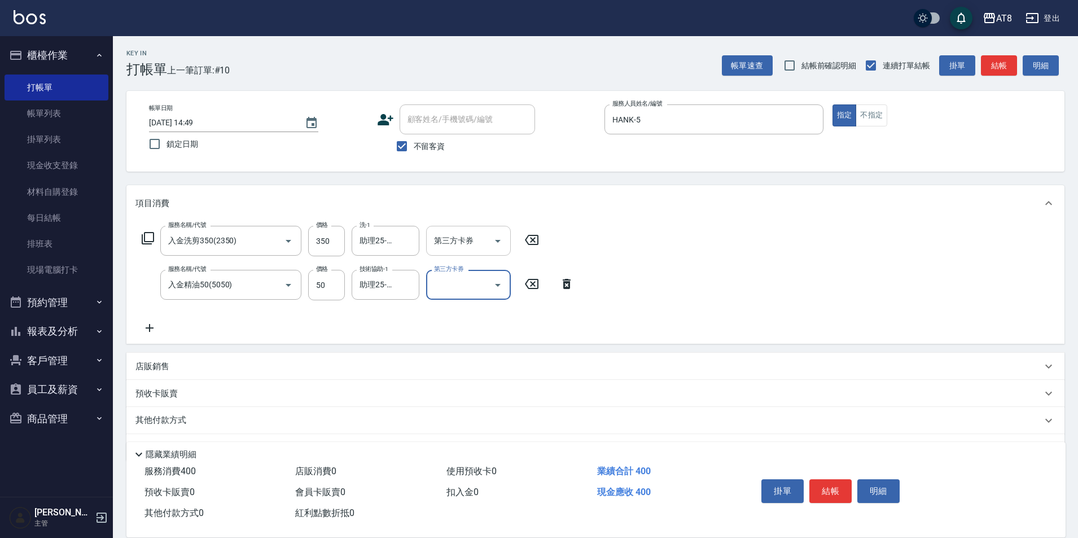
click at [489, 243] on button "Open" at bounding box center [498, 241] width 18 height 18
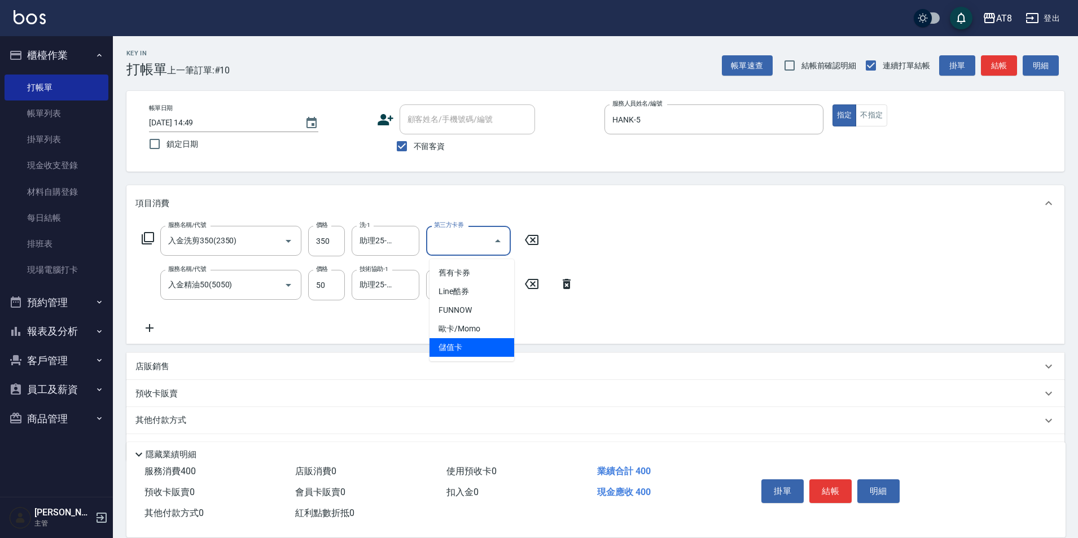
click at [463, 340] on span "儲值卡" at bounding box center [471, 347] width 85 height 19
type input "儲值卡"
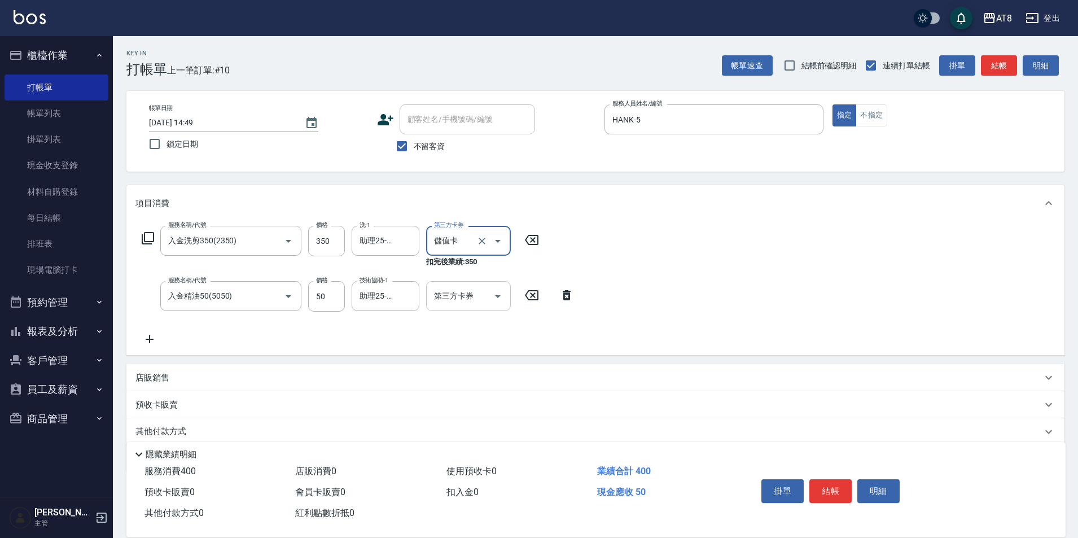
click at [494, 303] on icon "Open" at bounding box center [498, 296] width 14 height 14
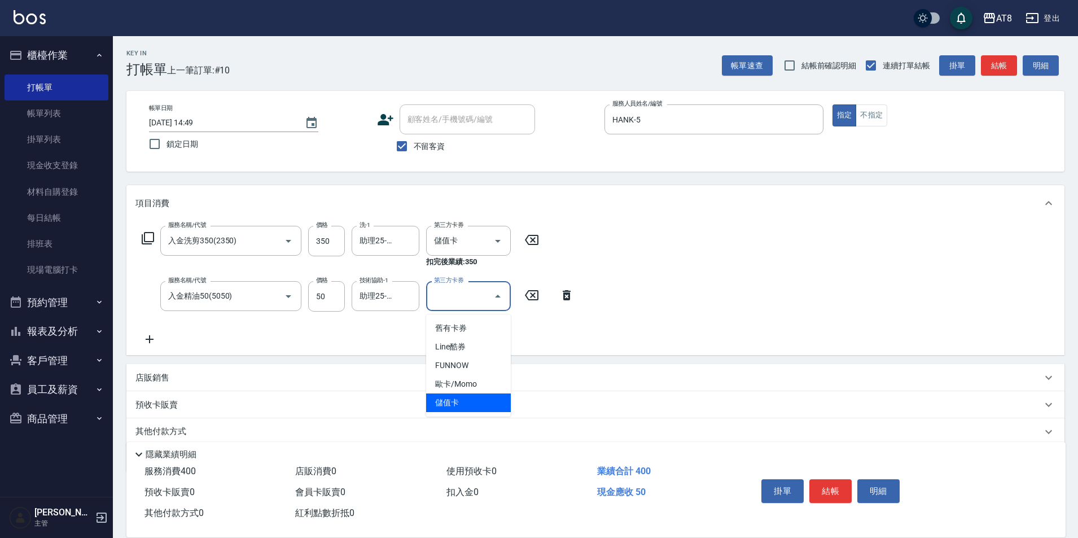
click at [476, 399] on span "儲值卡" at bounding box center [468, 402] width 85 height 19
type input "儲值卡"
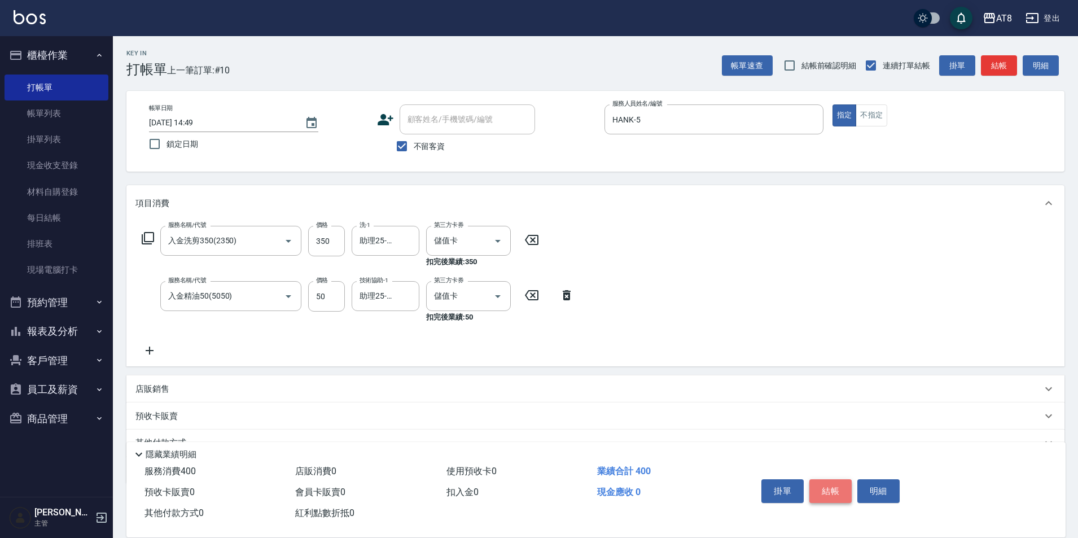
click at [836, 479] on button "結帳" at bounding box center [830, 491] width 42 height 24
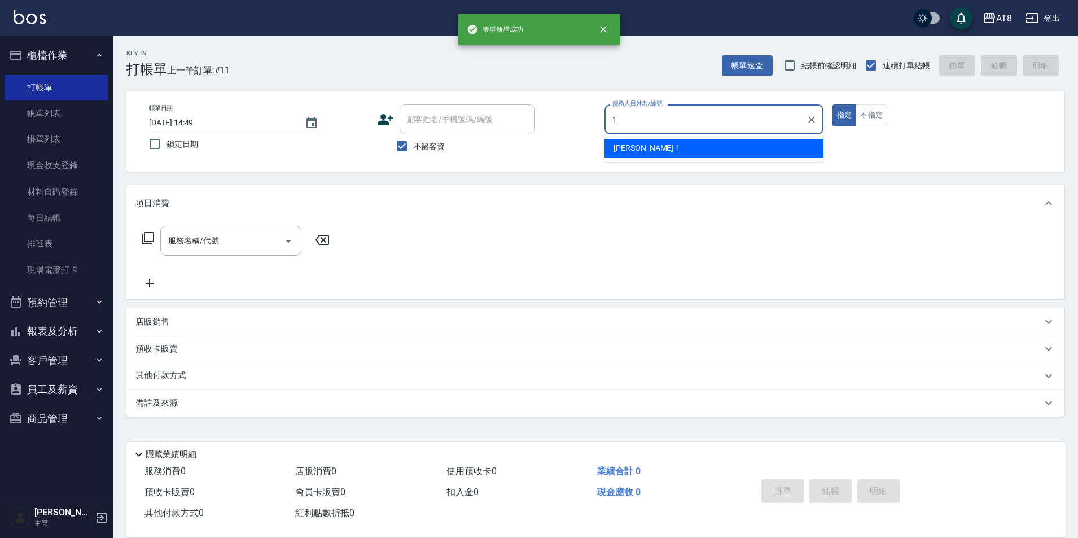
type input "YUKI-1"
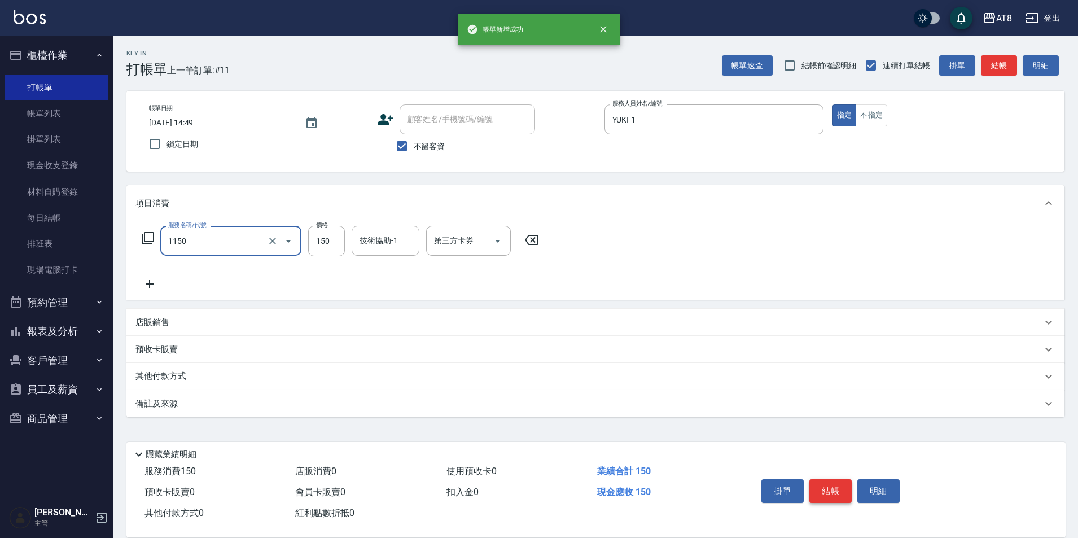
type input "洗髮(1150)"
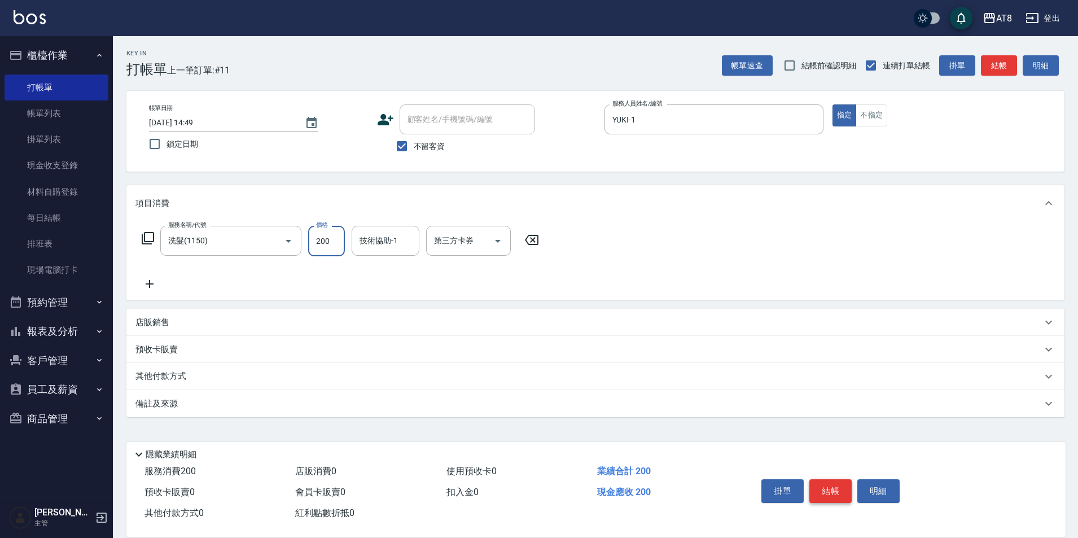
type input "200"
type input "助理28-28"
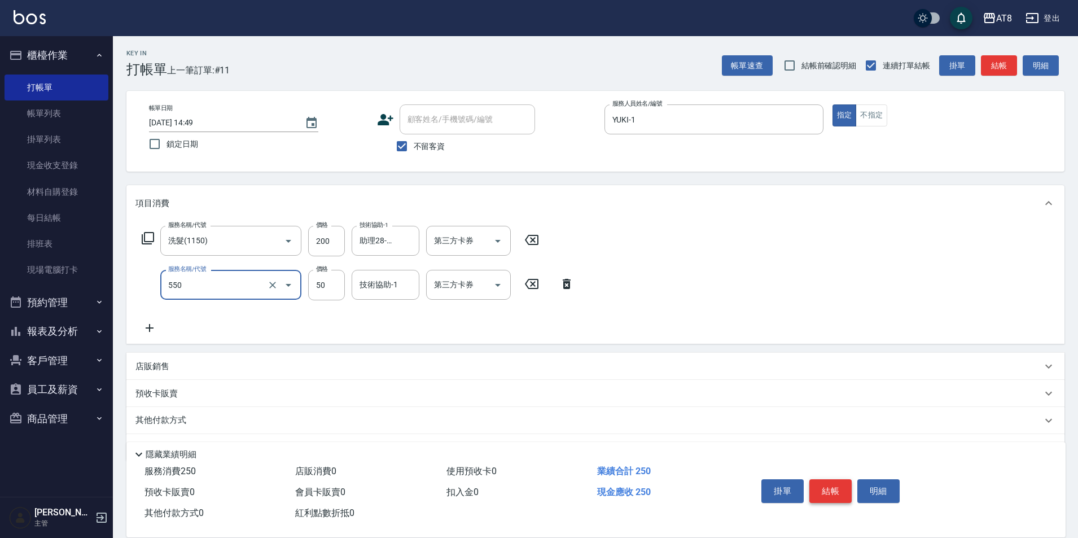
type input "精油或深層(550)"
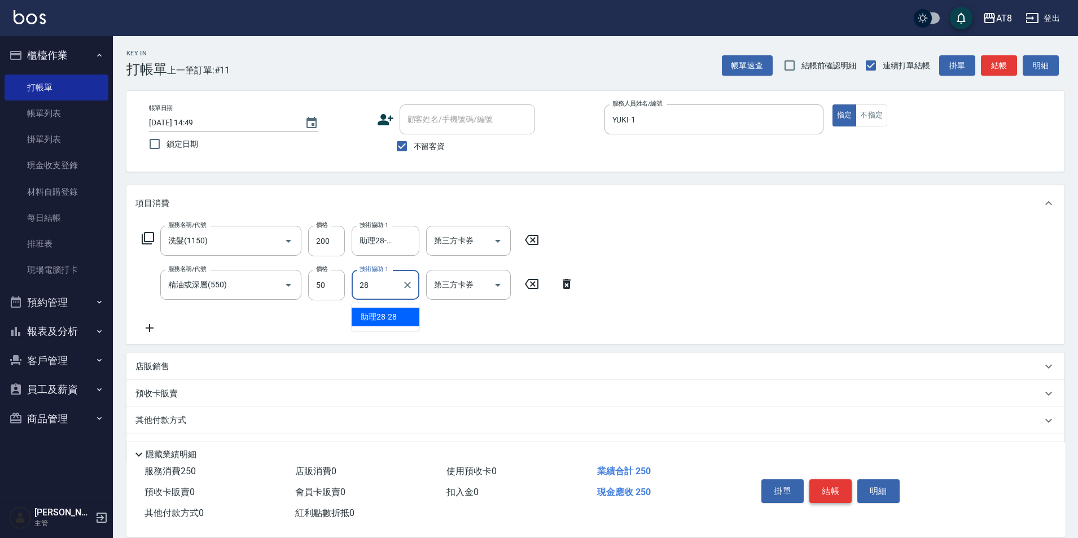
type input "助理28-28"
click at [496, 245] on icon "Open" at bounding box center [498, 241] width 14 height 14
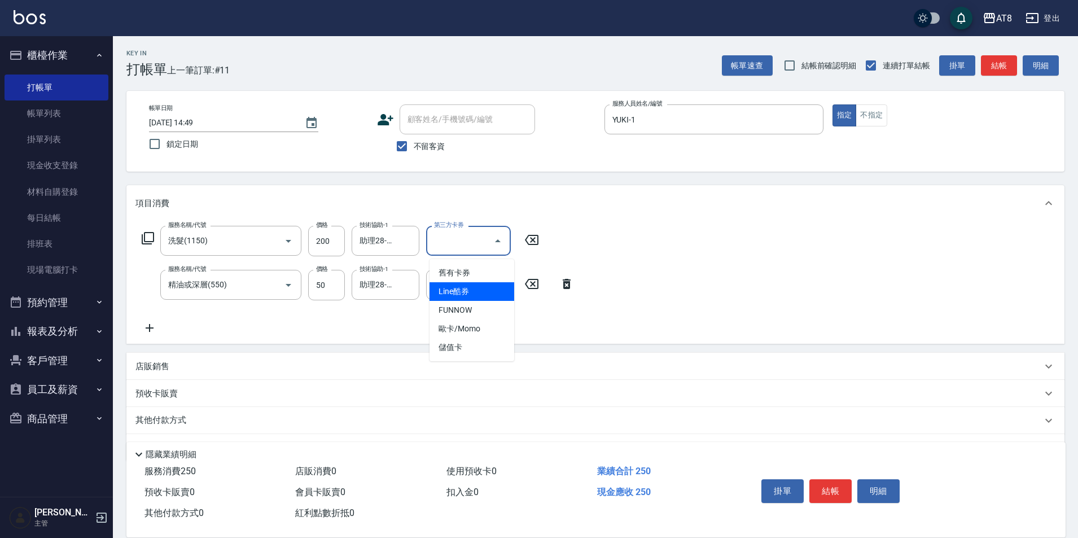
click at [687, 238] on div "服務名稱/代號 洗髮(1150) 服務名稱/代號 價格 200 價格 技術協助-1 助理28-28 技術協助-1 第三方卡券 第三方卡券 服務名稱/代號 精油…" at bounding box center [595, 282] width 938 height 122
click at [849, 479] on button "結帳" at bounding box center [830, 491] width 42 height 24
